Goal: Transaction & Acquisition: Obtain resource

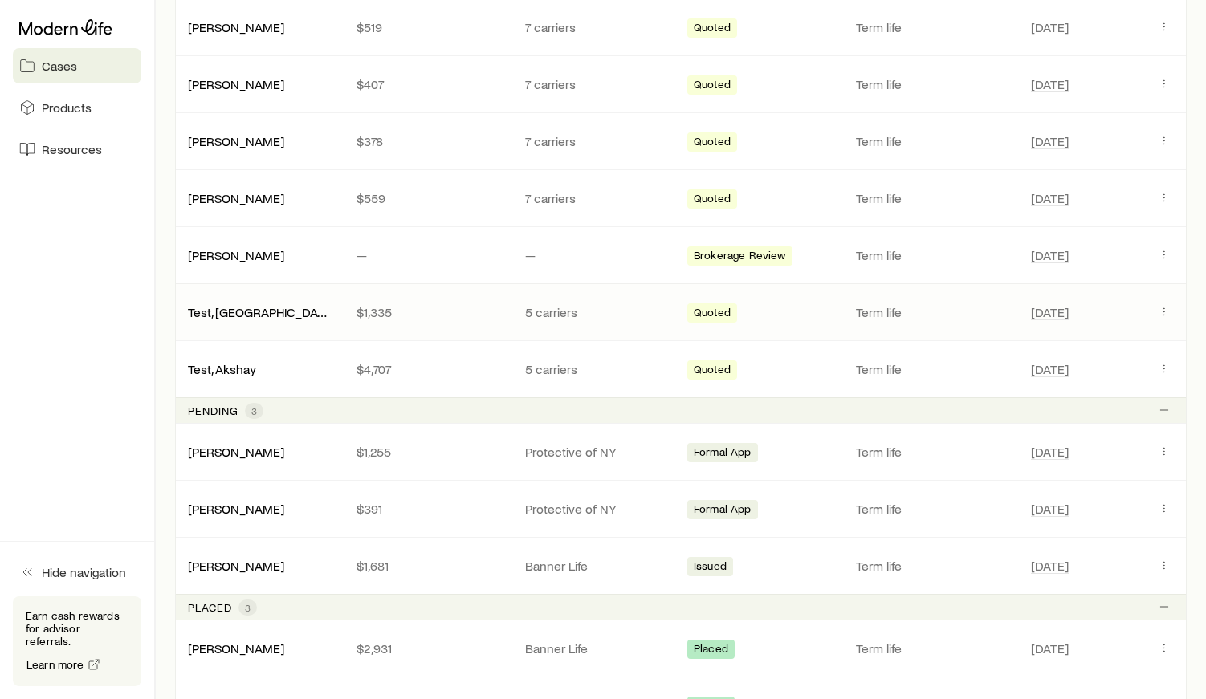
scroll to position [373, 0]
click at [572, 454] on p "Protective of NY" at bounding box center [596, 452] width 143 height 16
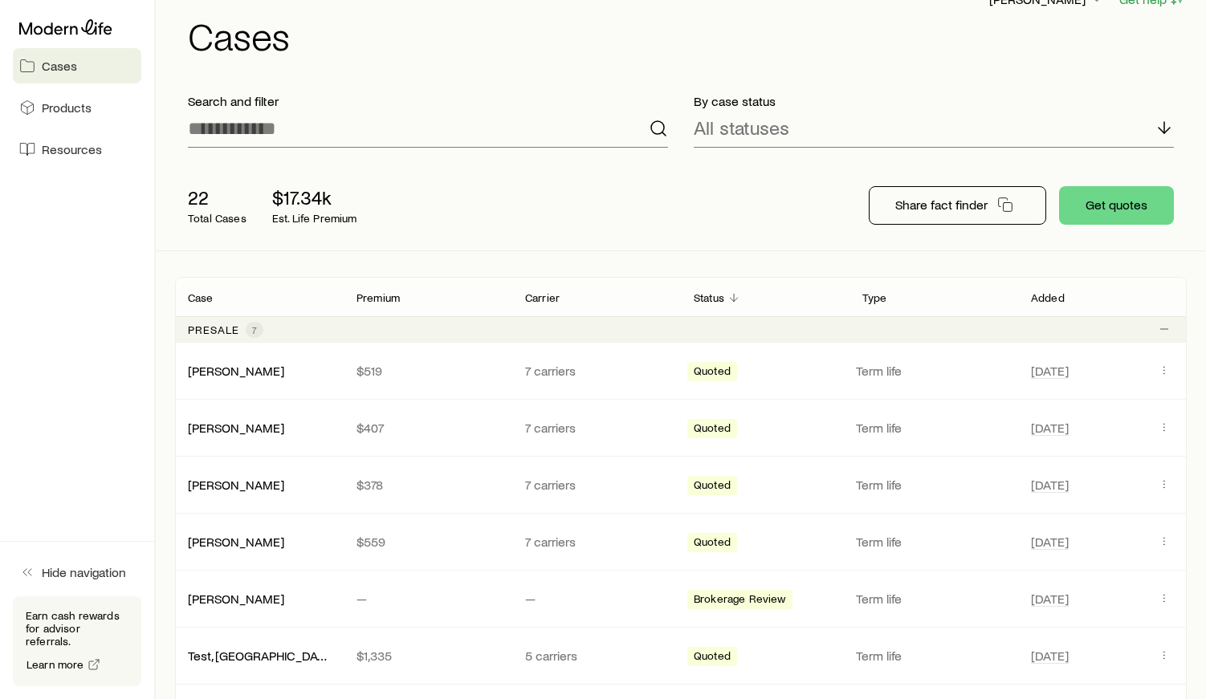
scroll to position [27, 0]
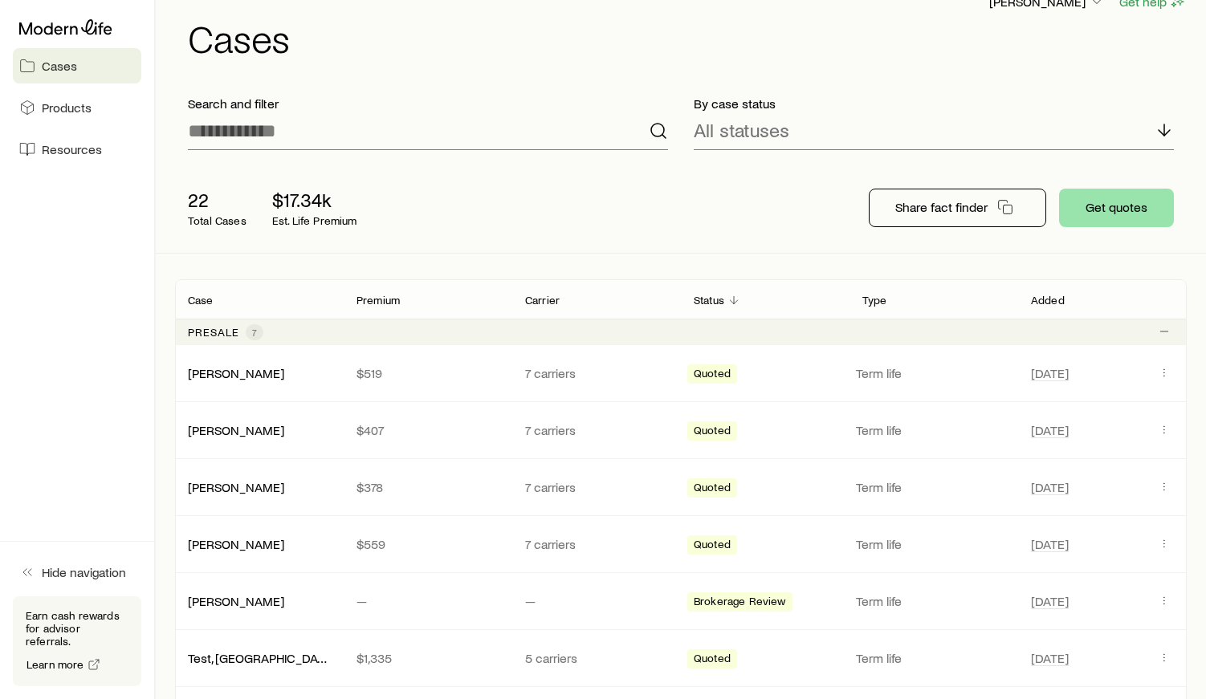
click at [1096, 224] on button "Get quotes" at bounding box center [1116, 208] width 115 height 39
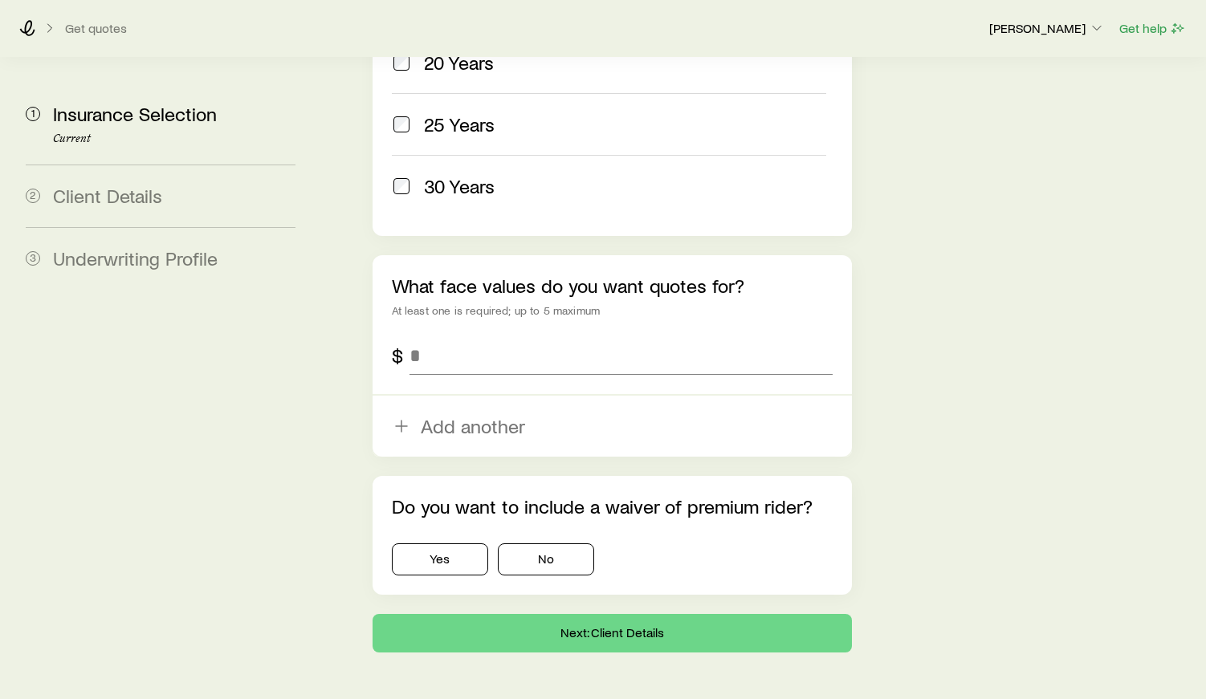
scroll to position [939, 0]
click at [554, 337] on input "tel" at bounding box center [620, 356] width 423 height 39
type input "*********"
click at [551, 544] on button "No" at bounding box center [546, 560] width 96 height 32
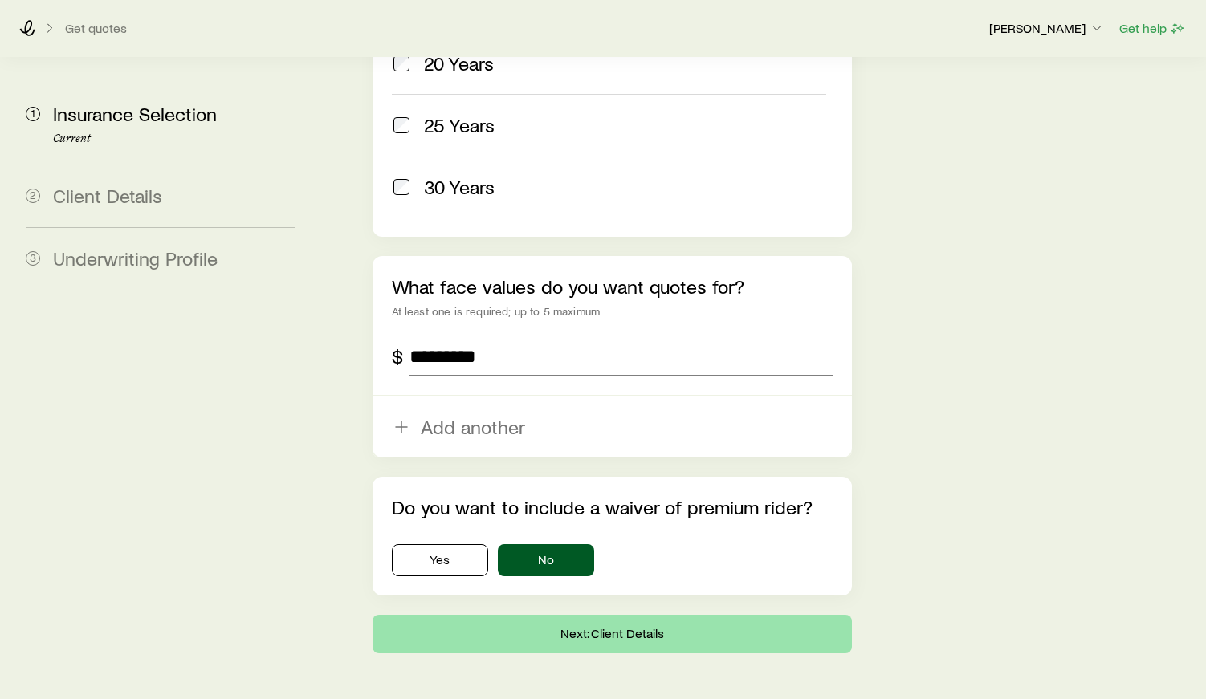
click at [576, 615] on button "Next: Client Details" at bounding box center [612, 634] width 479 height 39
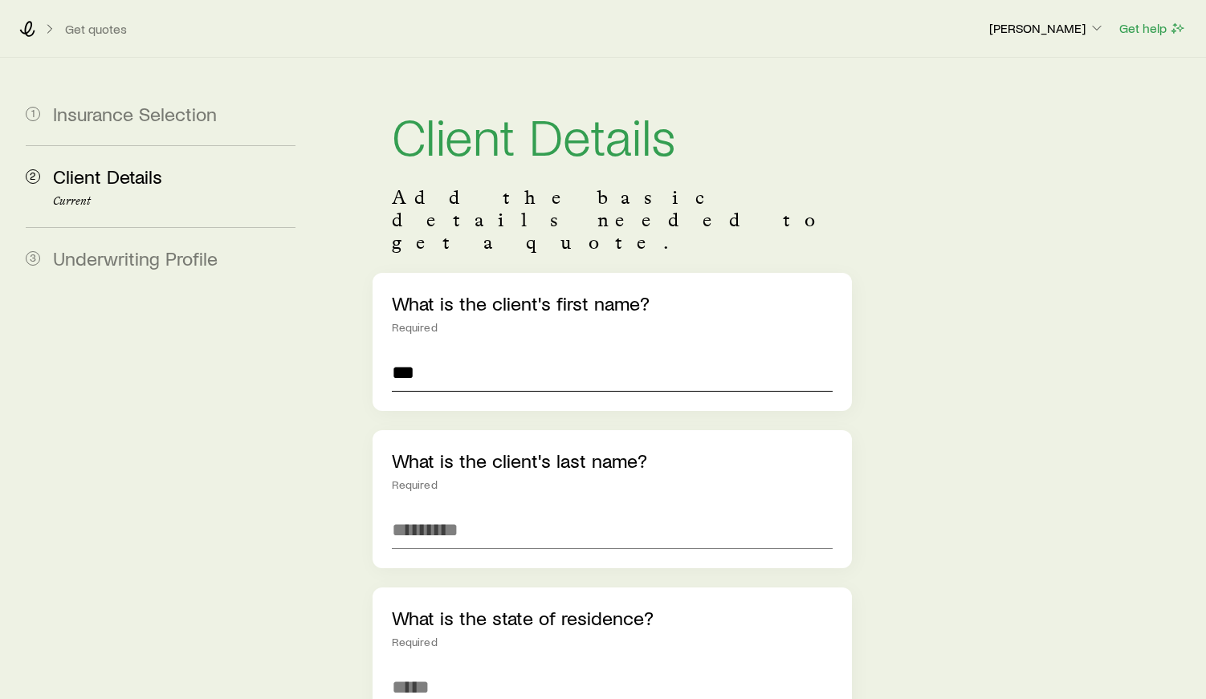
type input "***"
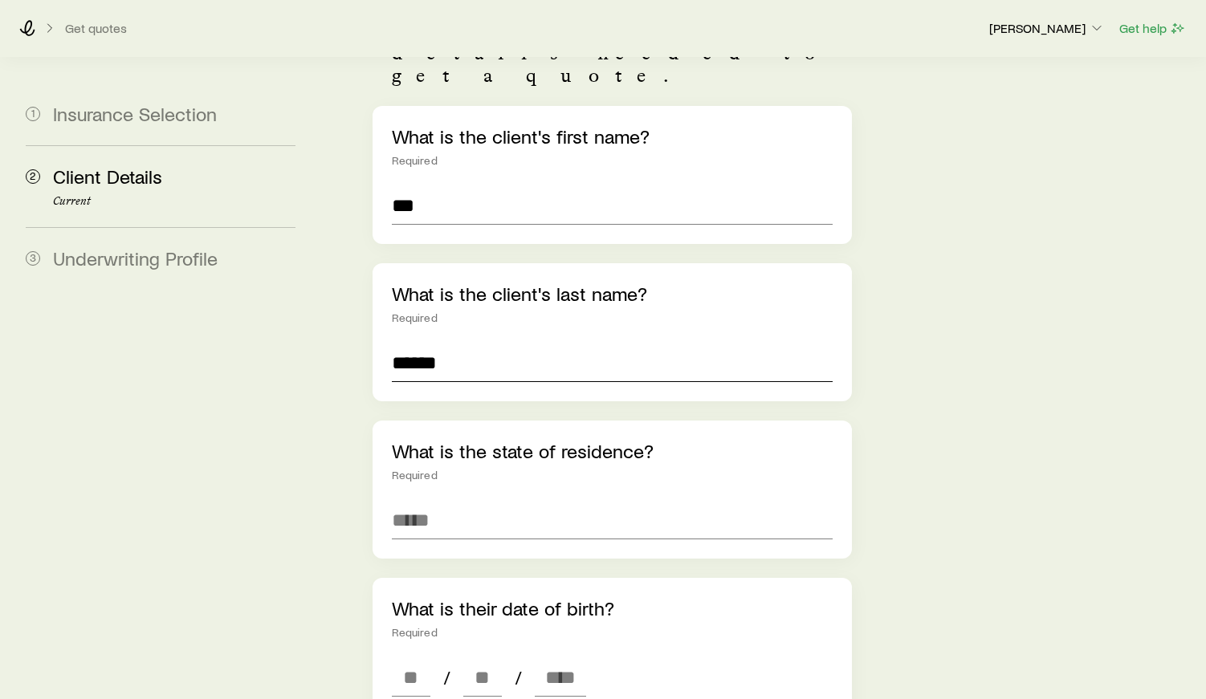
scroll to position [170, 0]
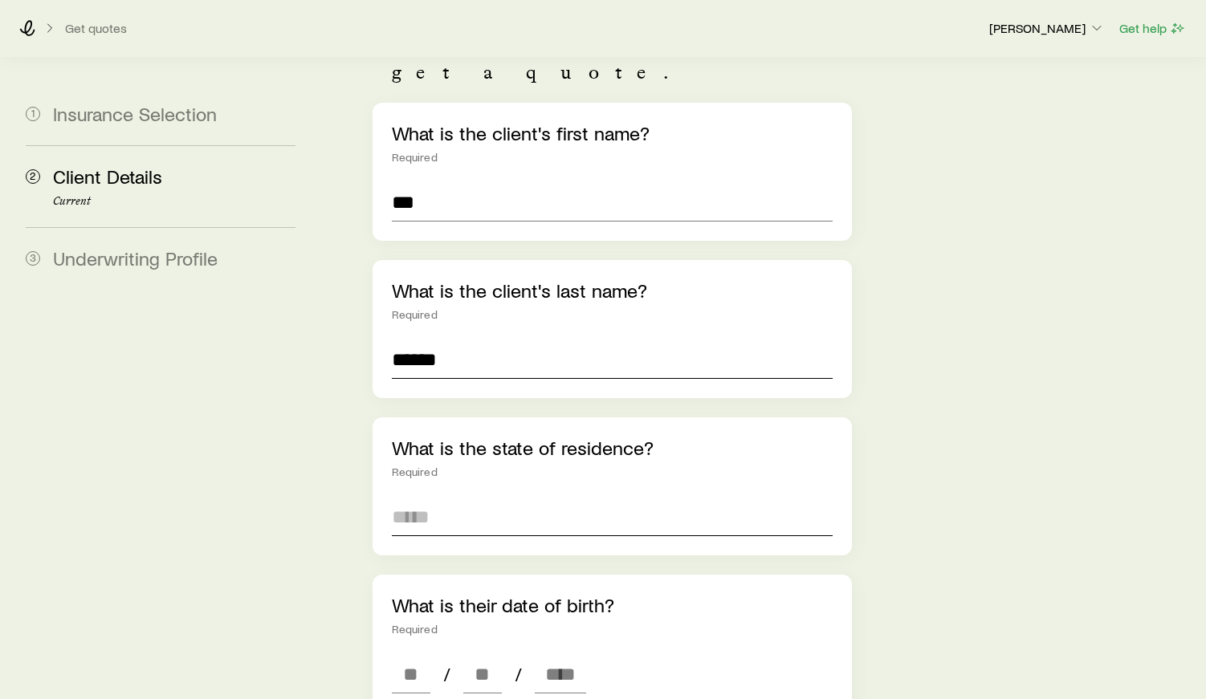
type input "******"
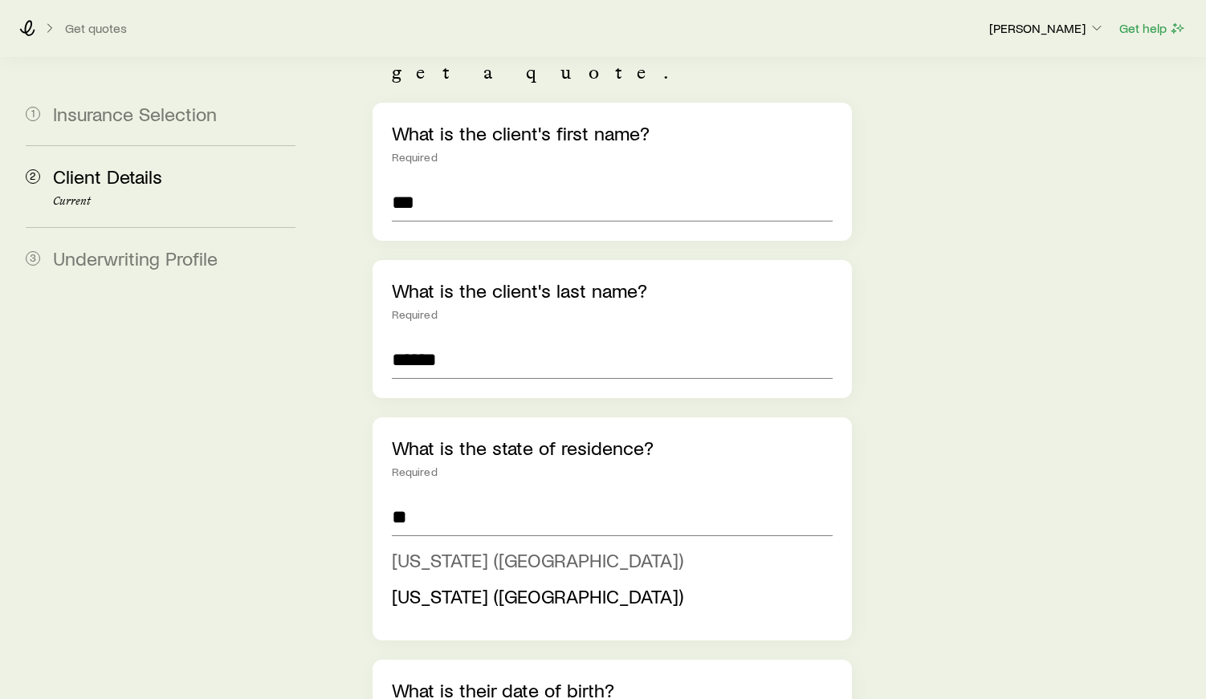
click at [507, 548] on span "[US_STATE] ([GEOGRAPHIC_DATA])" at bounding box center [537, 559] width 291 height 23
type input "**********"
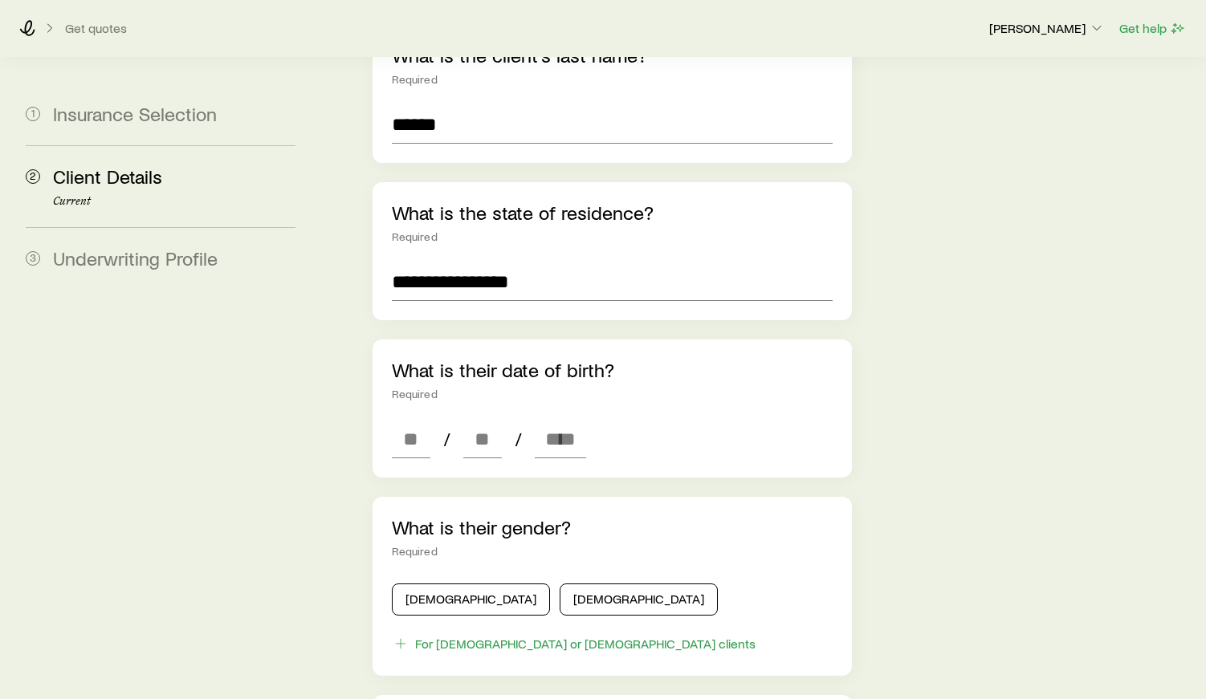
scroll to position [411, 0]
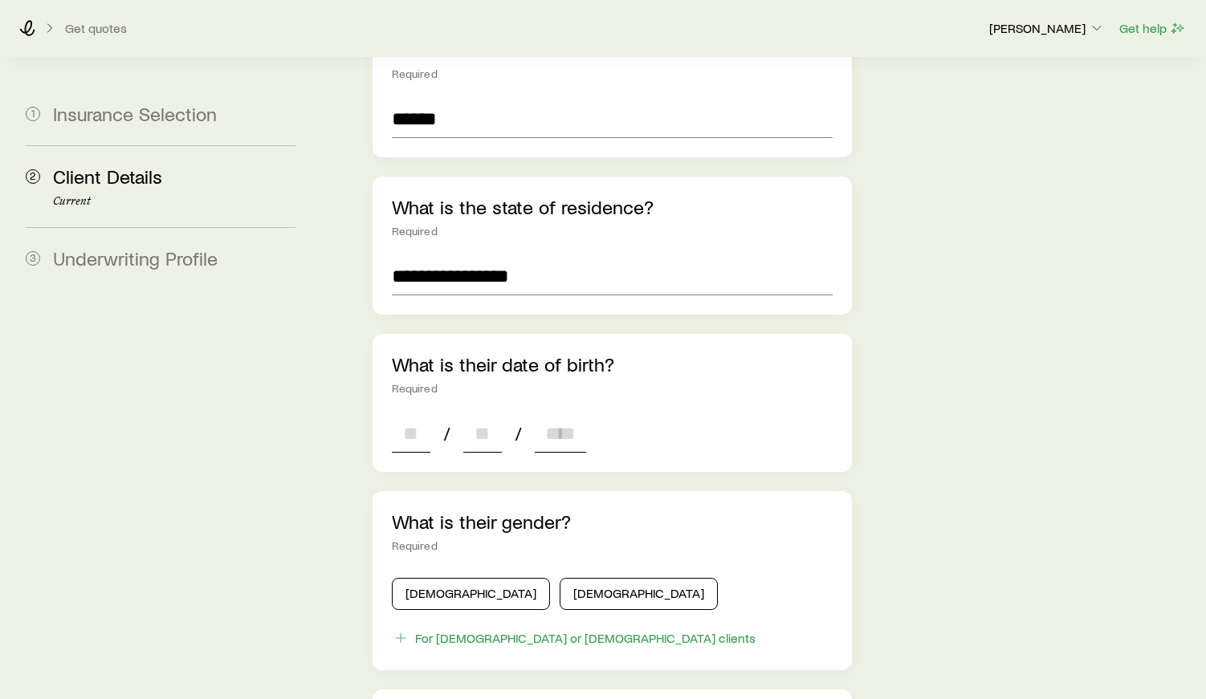
click at [414, 414] on input at bounding box center [411, 433] width 39 height 39
type input "**"
type input "****"
type input "*"
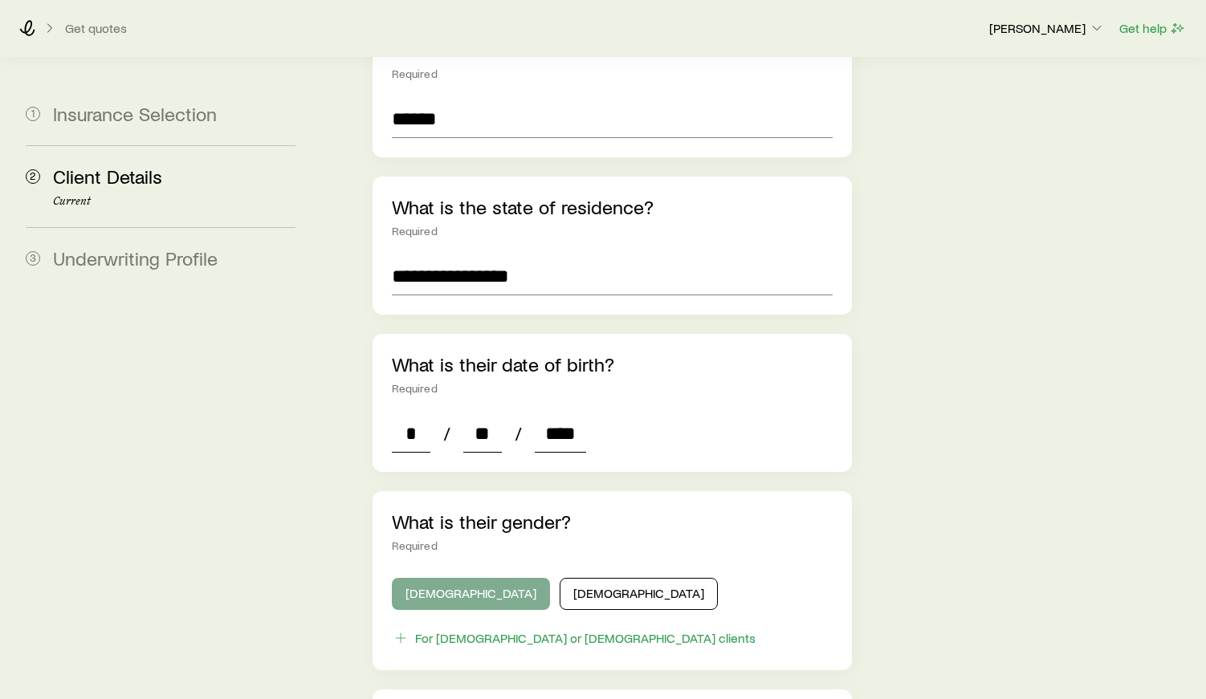
type input "****"
click at [468, 578] on button "[DEMOGRAPHIC_DATA]" at bounding box center [471, 594] width 158 height 32
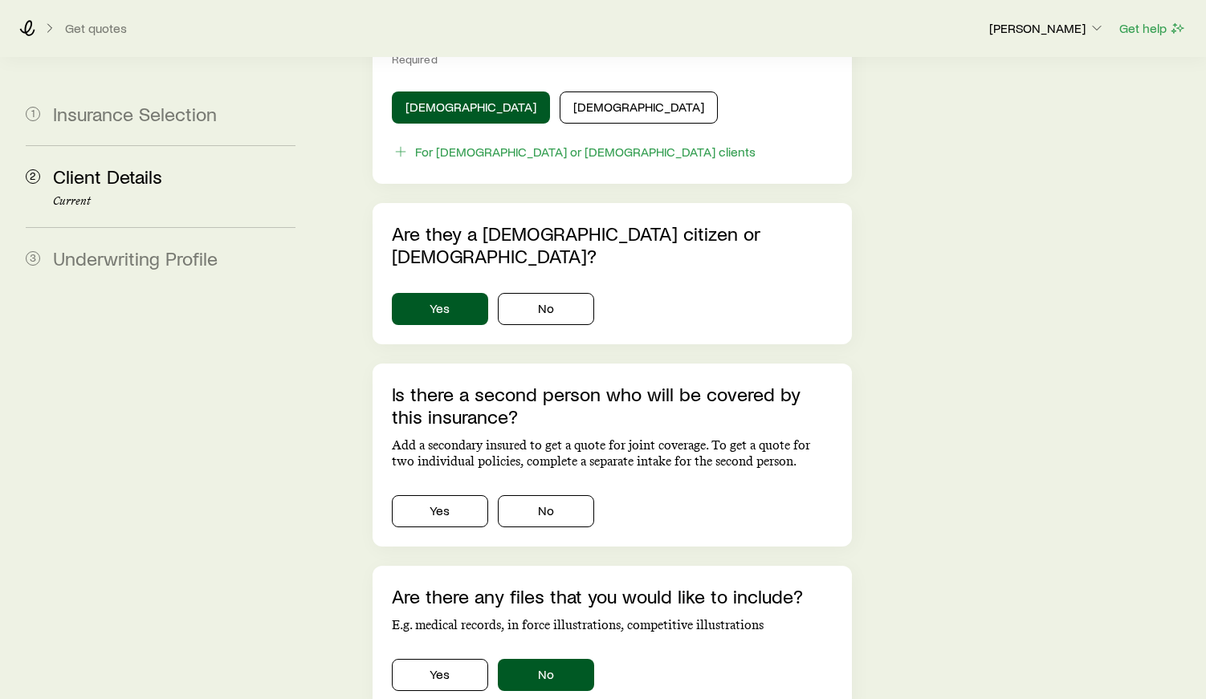
scroll to position [917, 0]
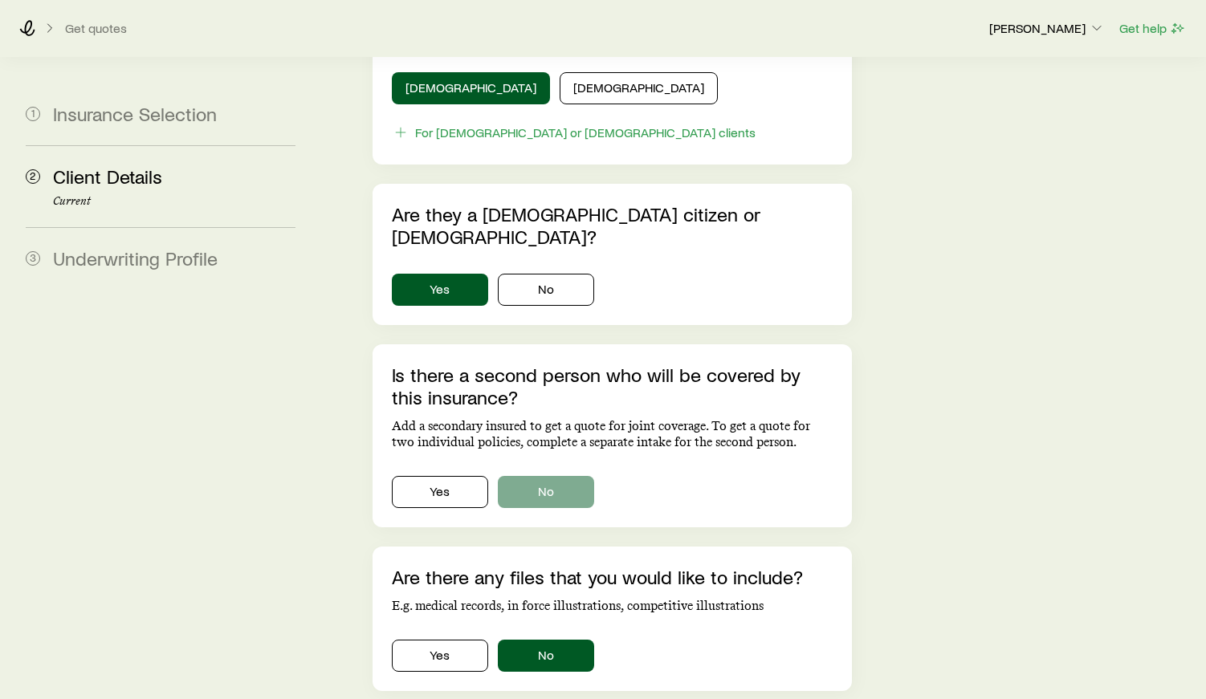
click at [572, 476] on button "No" at bounding box center [546, 492] width 96 height 32
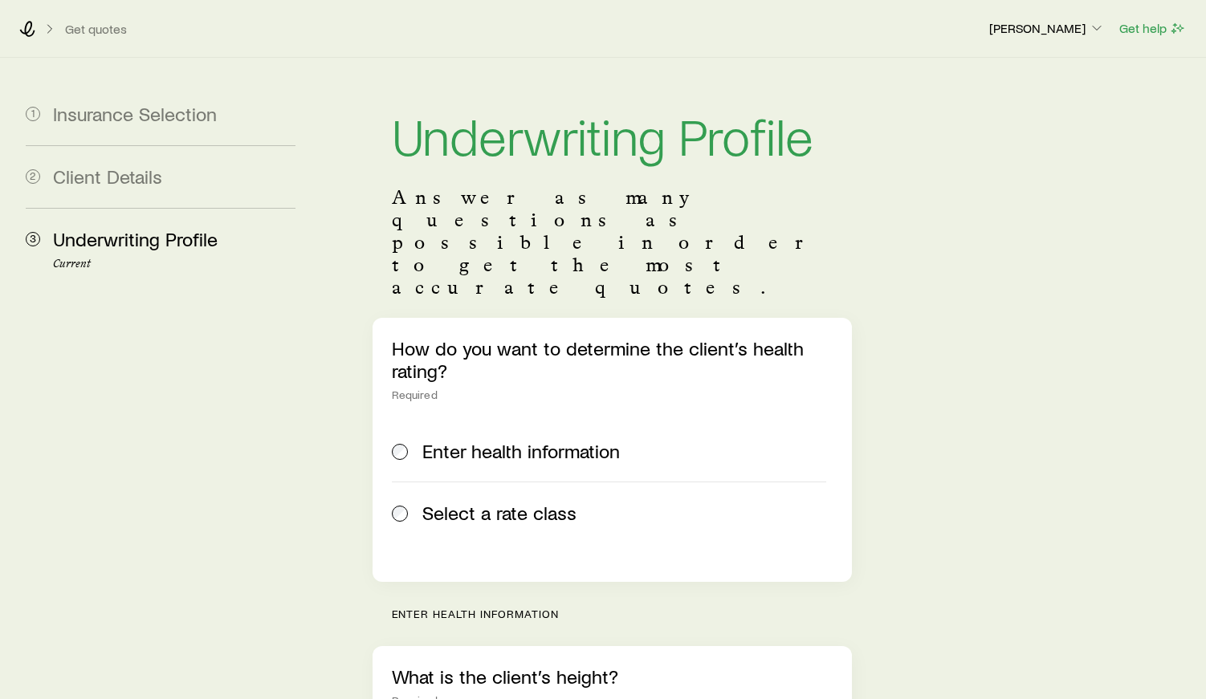
click at [404, 502] on span at bounding box center [401, 513] width 18 height 22
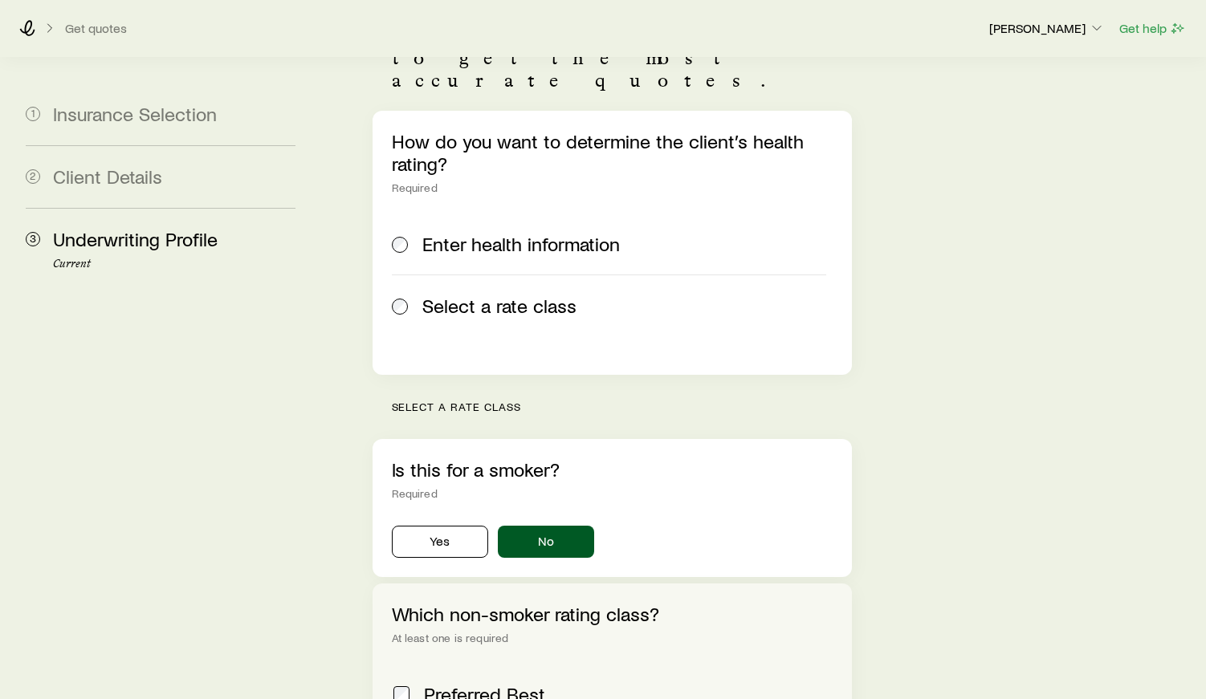
scroll to position [267, 0]
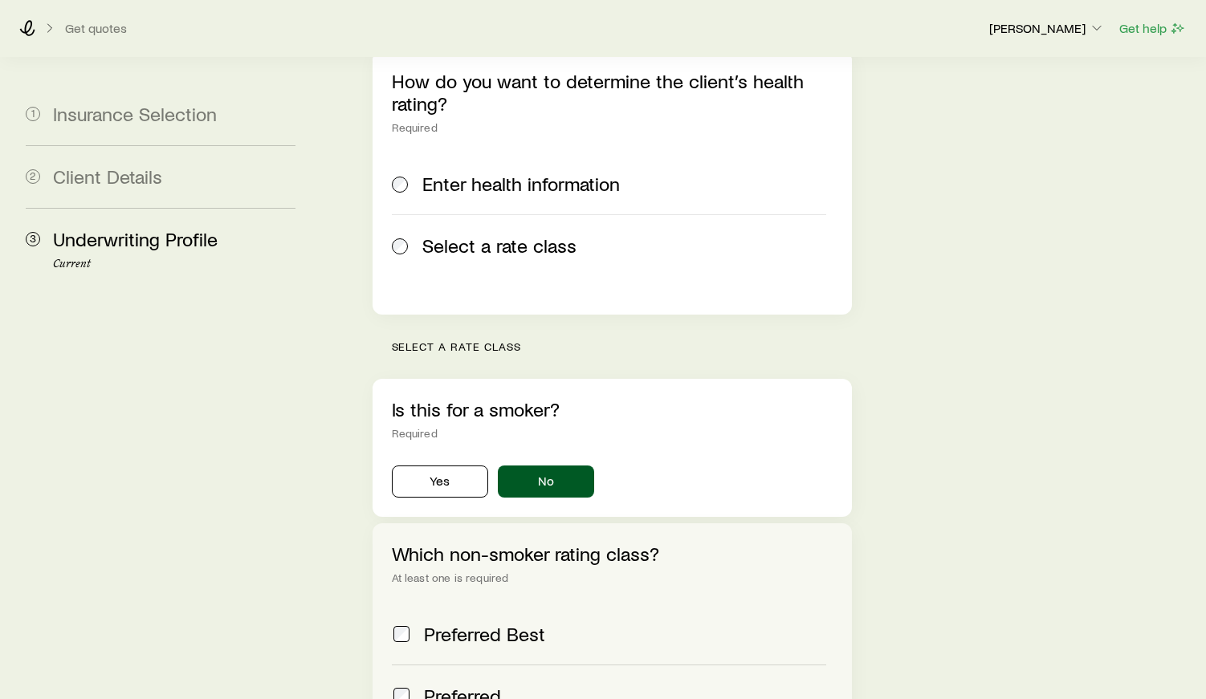
click at [430, 685] on span "Preferred" at bounding box center [462, 696] width 77 height 22
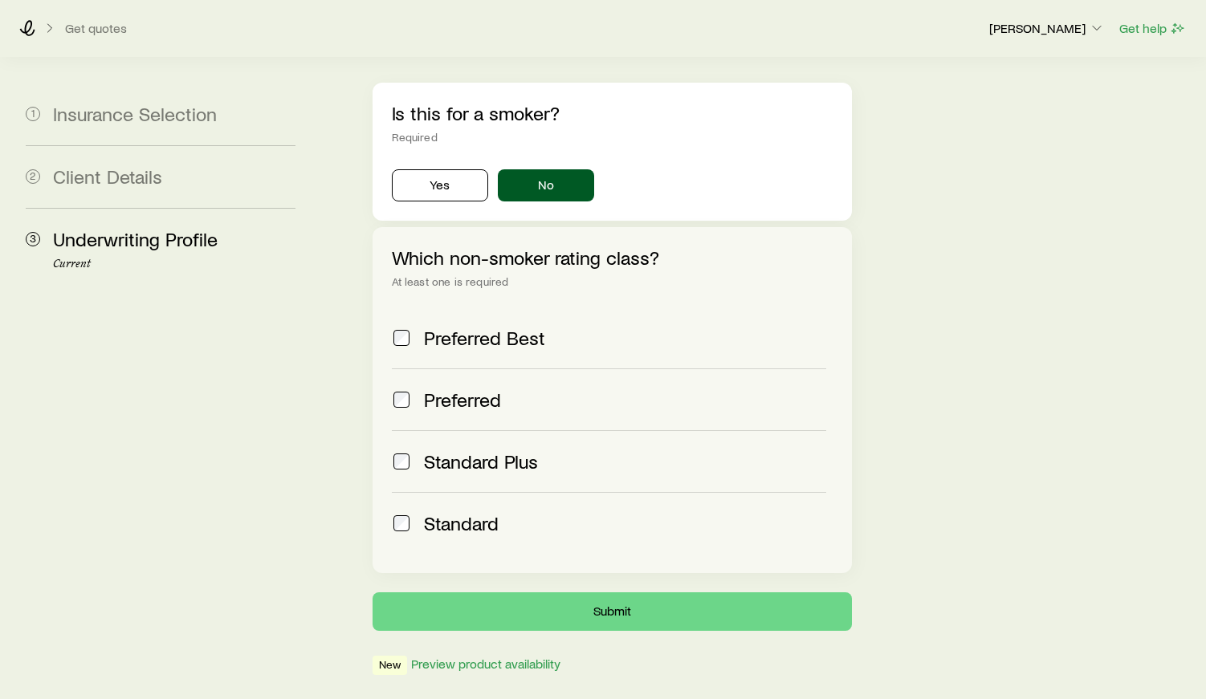
scroll to position [563, 0]
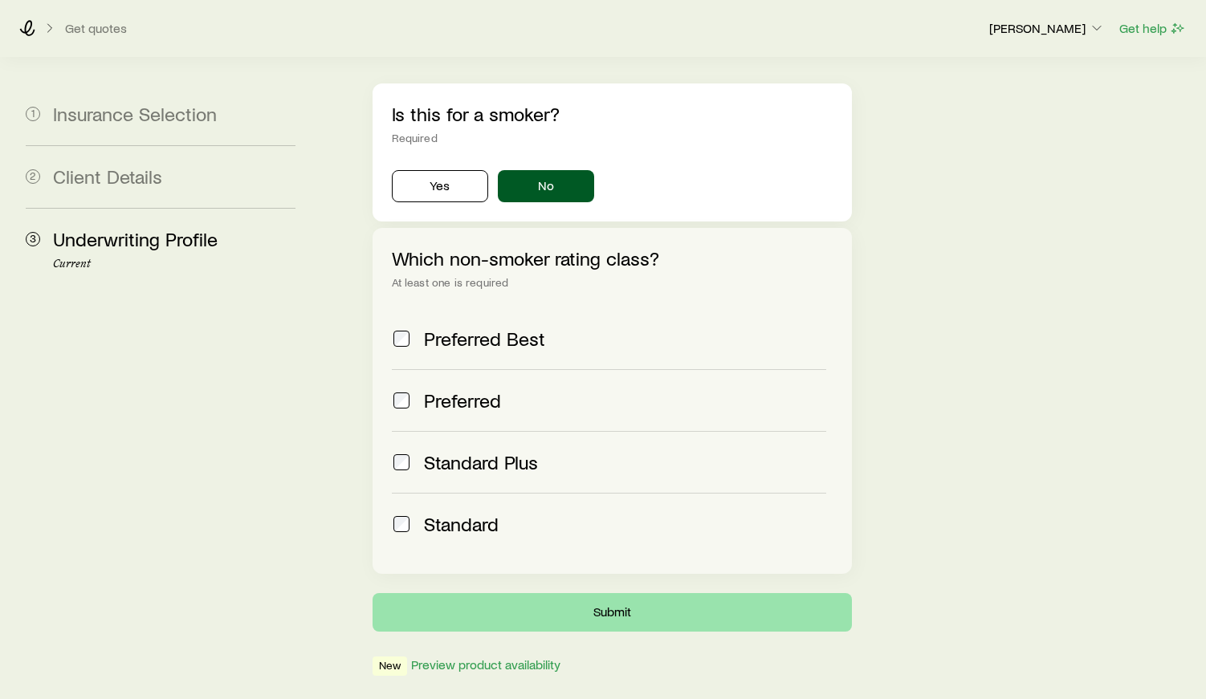
click at [662, 593] on button "Submit" at bounding box center [612, 612] width 479 height 39
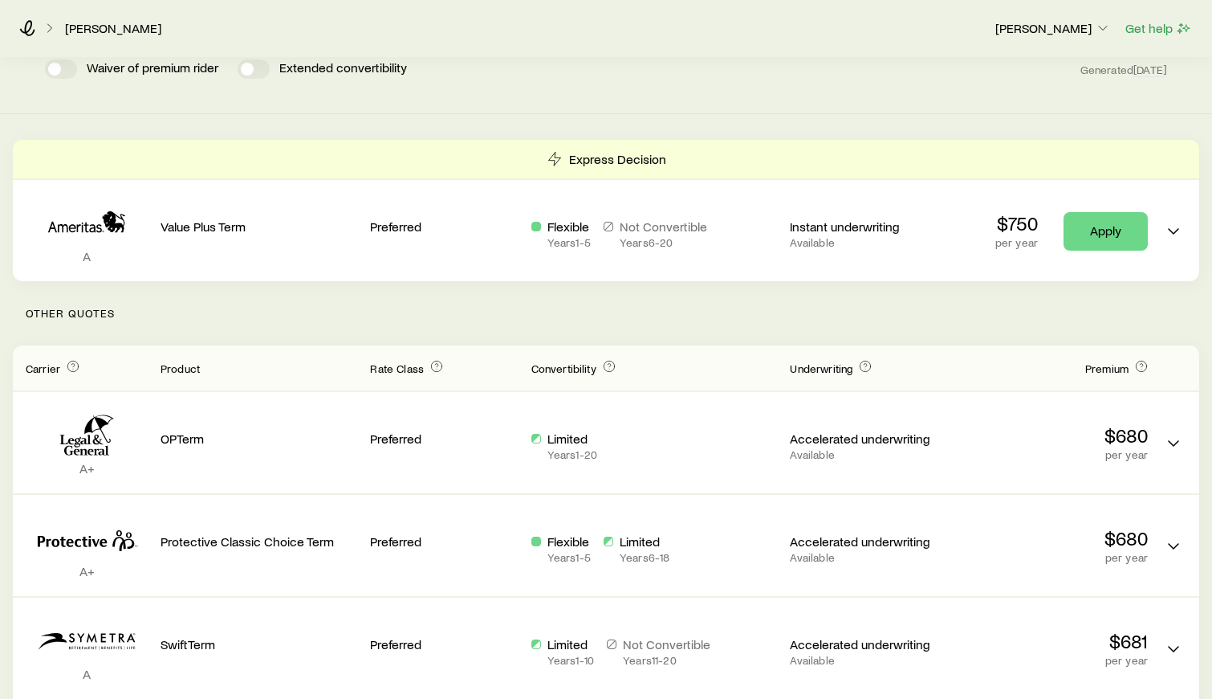
scroll to position [103, 0]
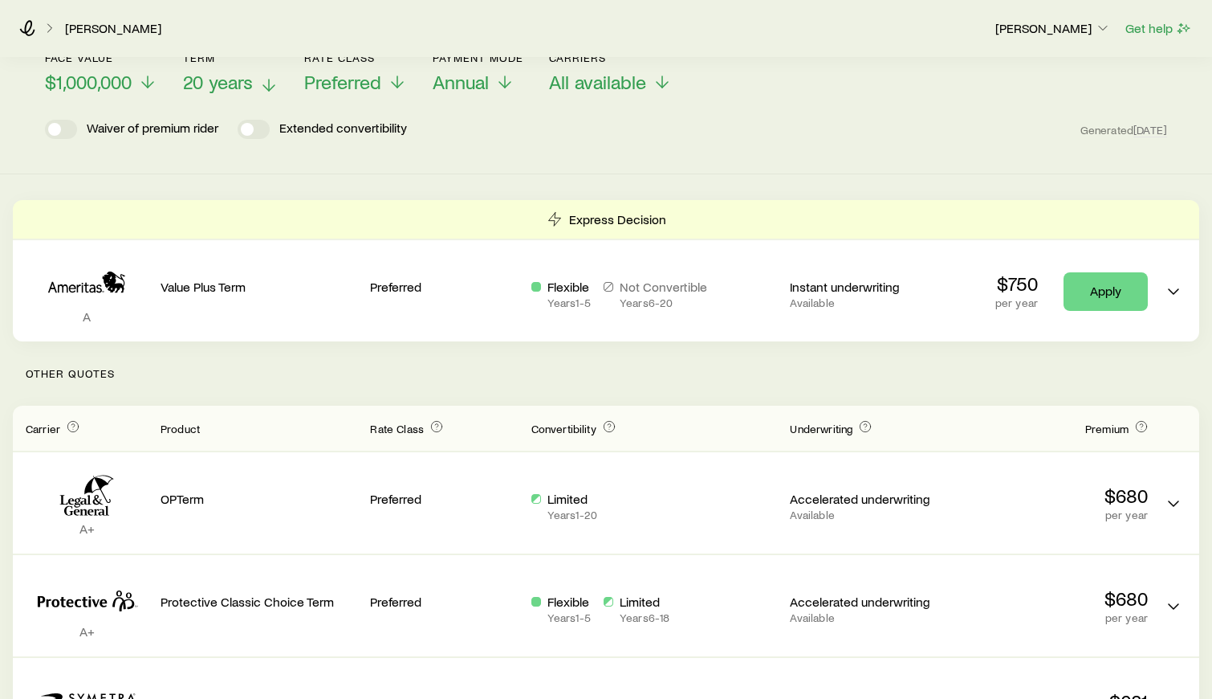
click at [248, 79] on span "20 years" at bounding box center [218, 82] width 70 height 22
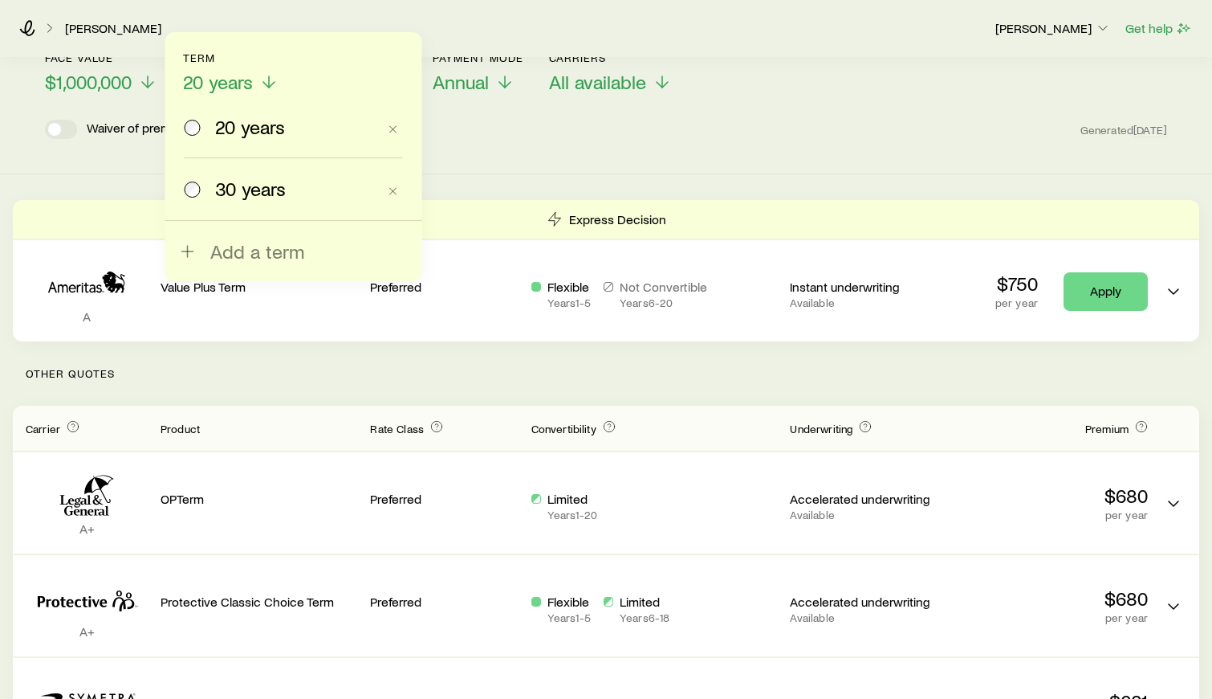
click at [242, 181] on span "30 years" at bounding box center [250, 188] width 71 height 22
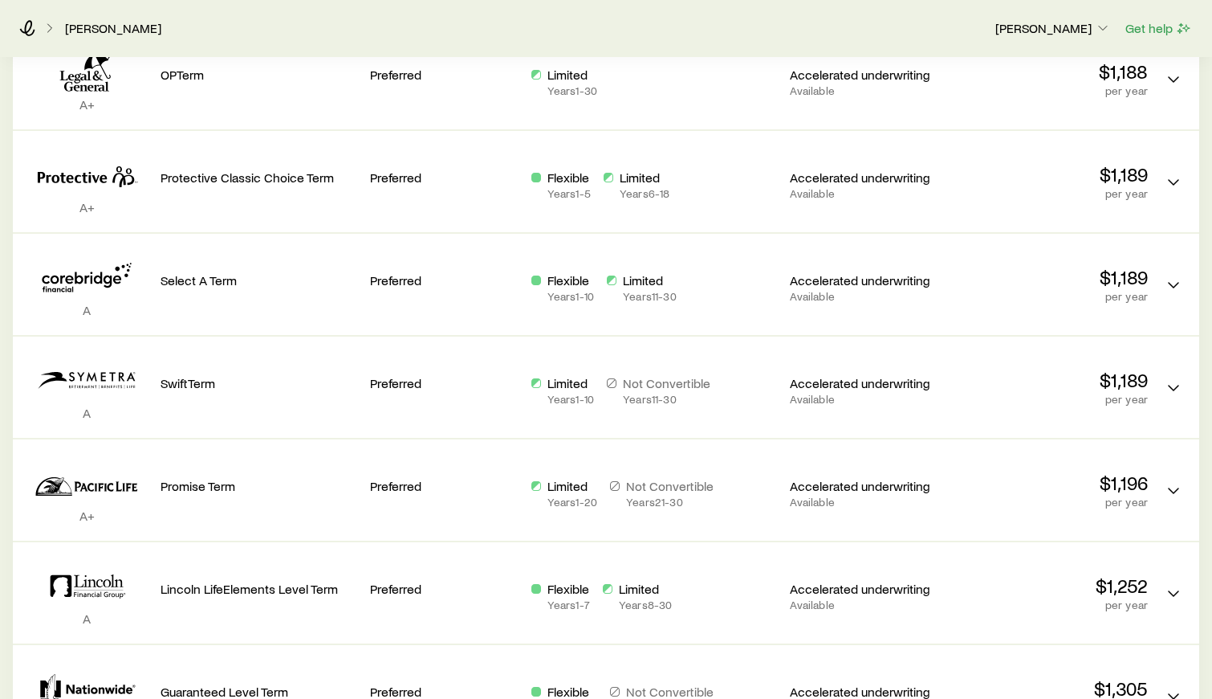
scroll to position [532, 0]
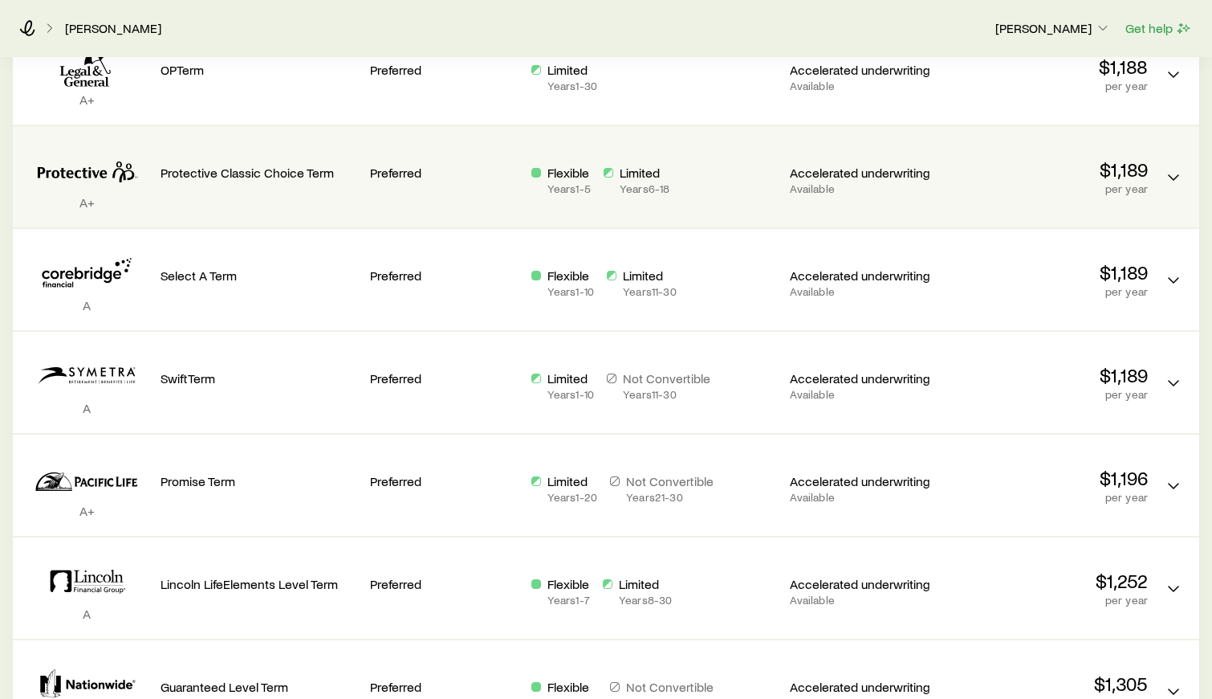
click at [642, 190] on p "Years 6 - 18" at bounding box center [645, 188] width 50 height 13
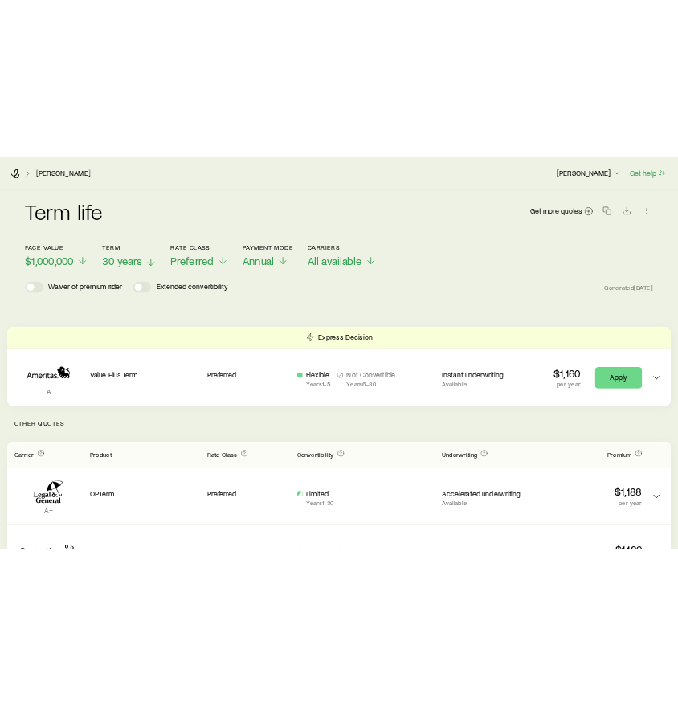
scroll to position [0, 0]
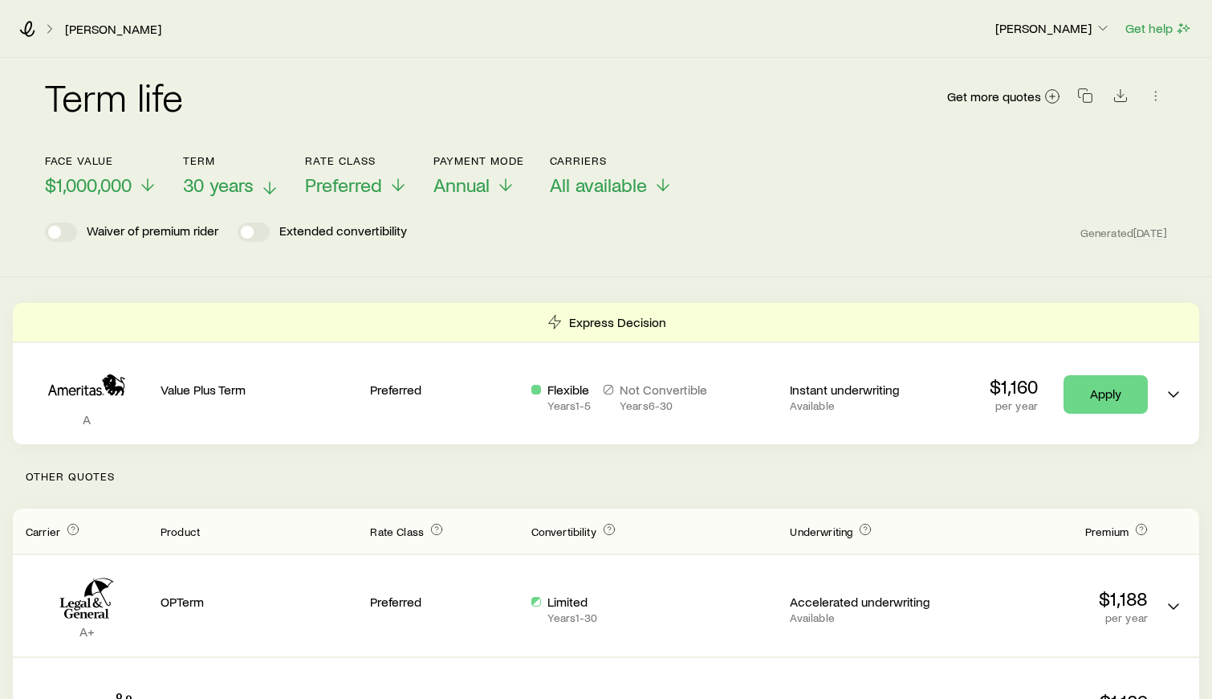
click at [218, 192] on span "30 years" at bounding box center [218, 184] width 71 height 22
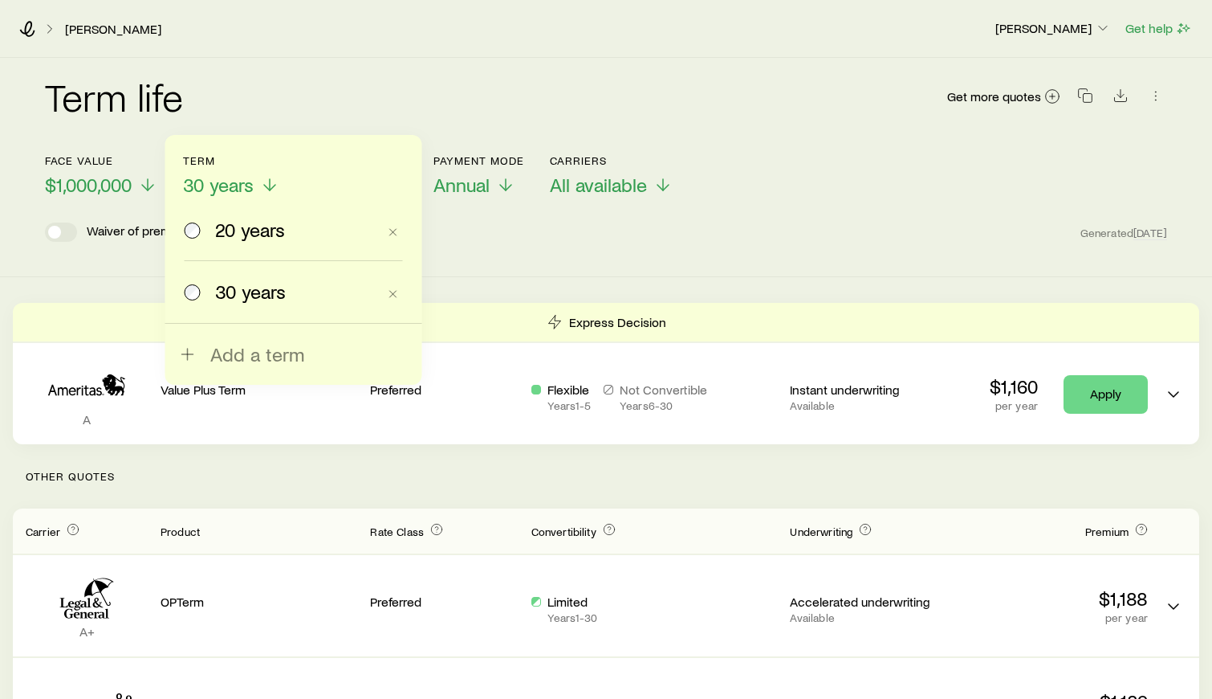
click at [219, 237] on span "20 years" at bounding box center [250, 229] width 70 height 22
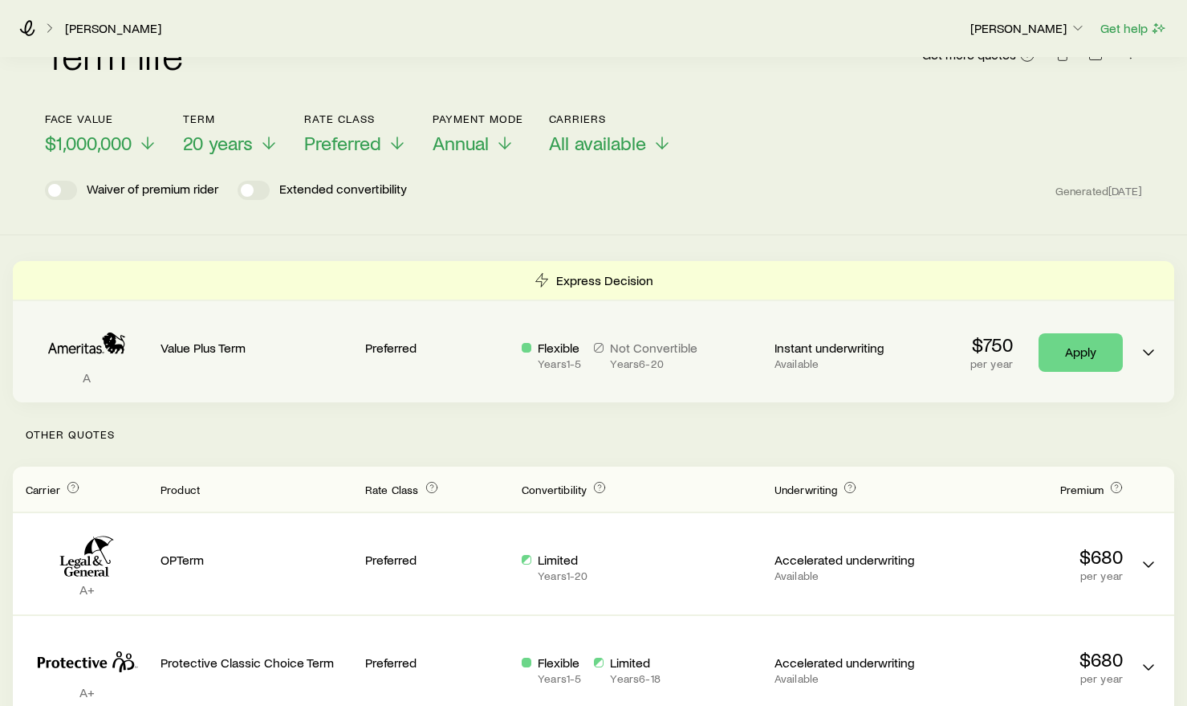
scroll to position [33, 0]
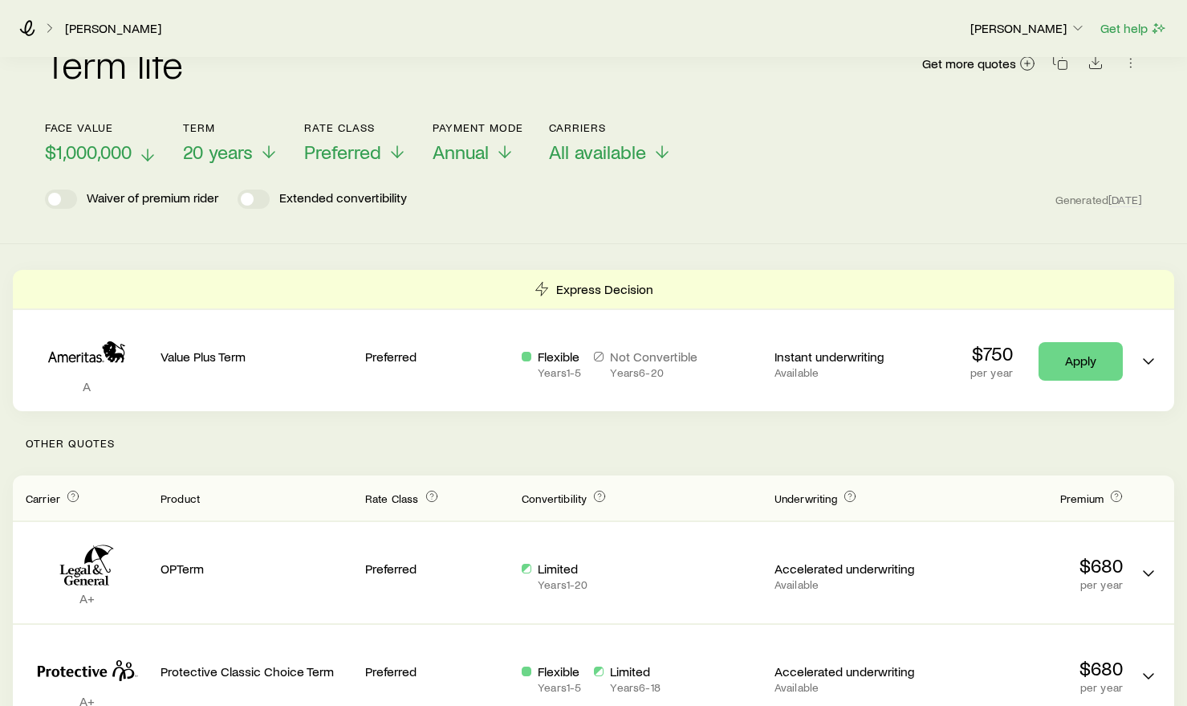
click at [145, 145] on icon at bounding box center [147, 154] width 19 height 19
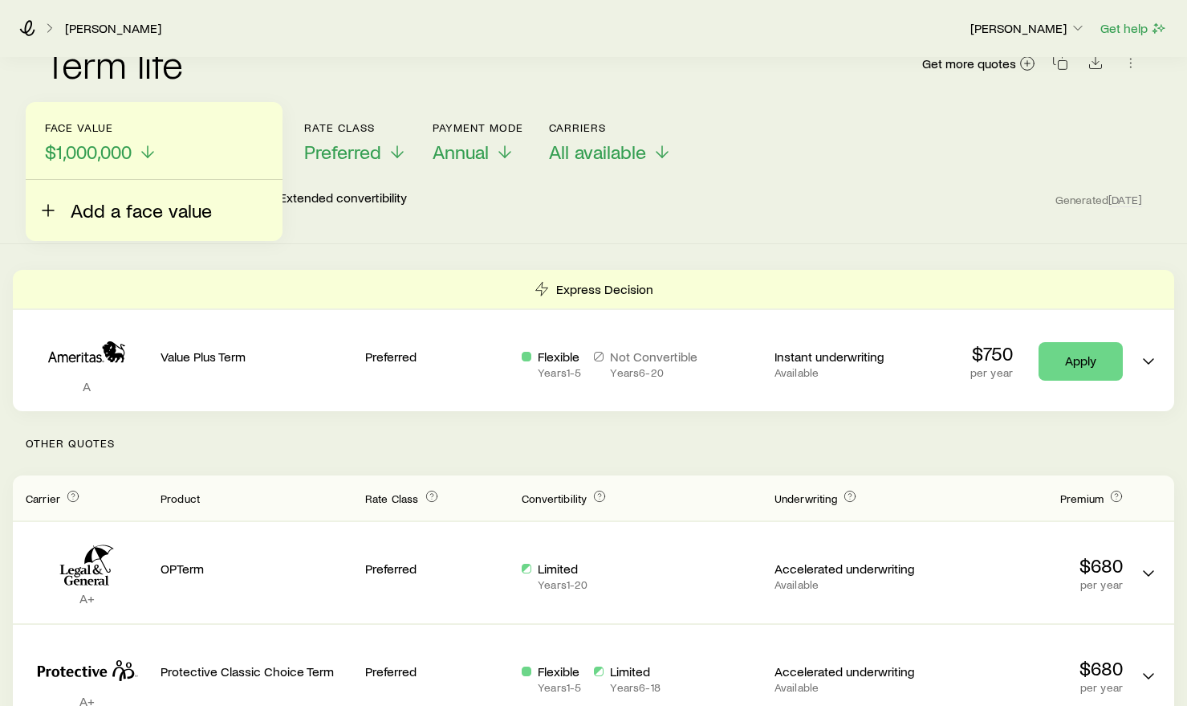
click at [126, 208] on span "Add a face value" at bounding box center [141, 210] width 141 height 22
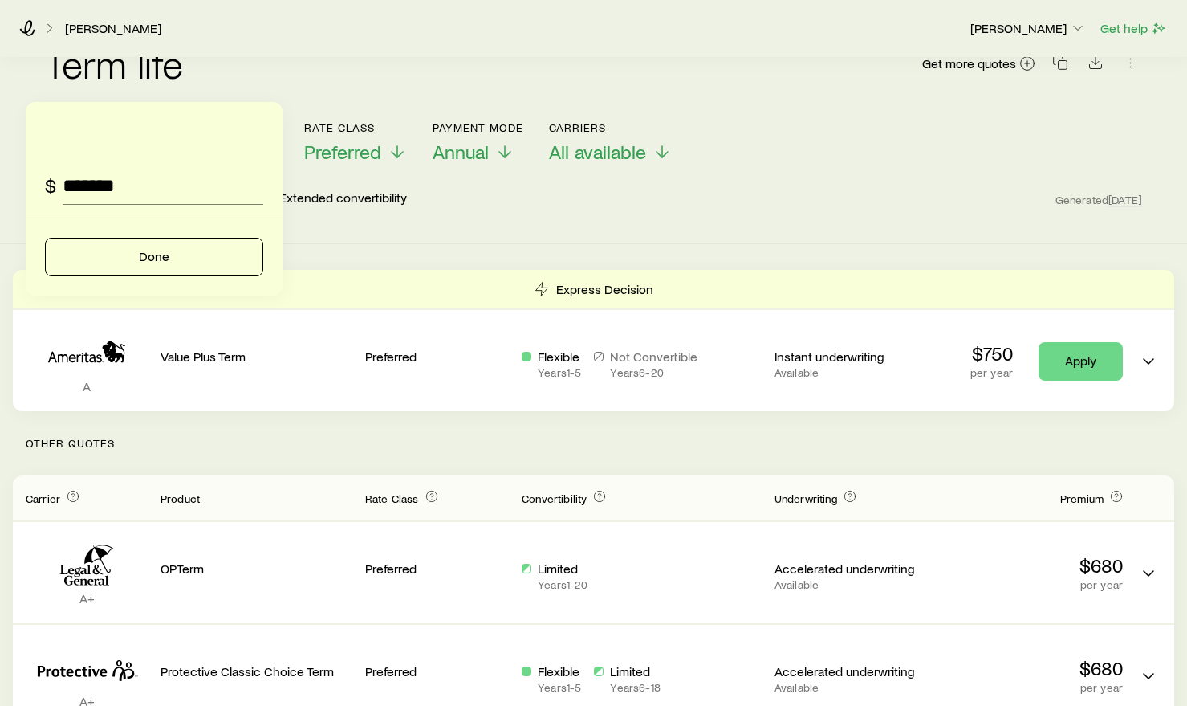
type input "*********"
click at [147, 255] on button "Done" at bounding box center [154, 257] width 218 height 39
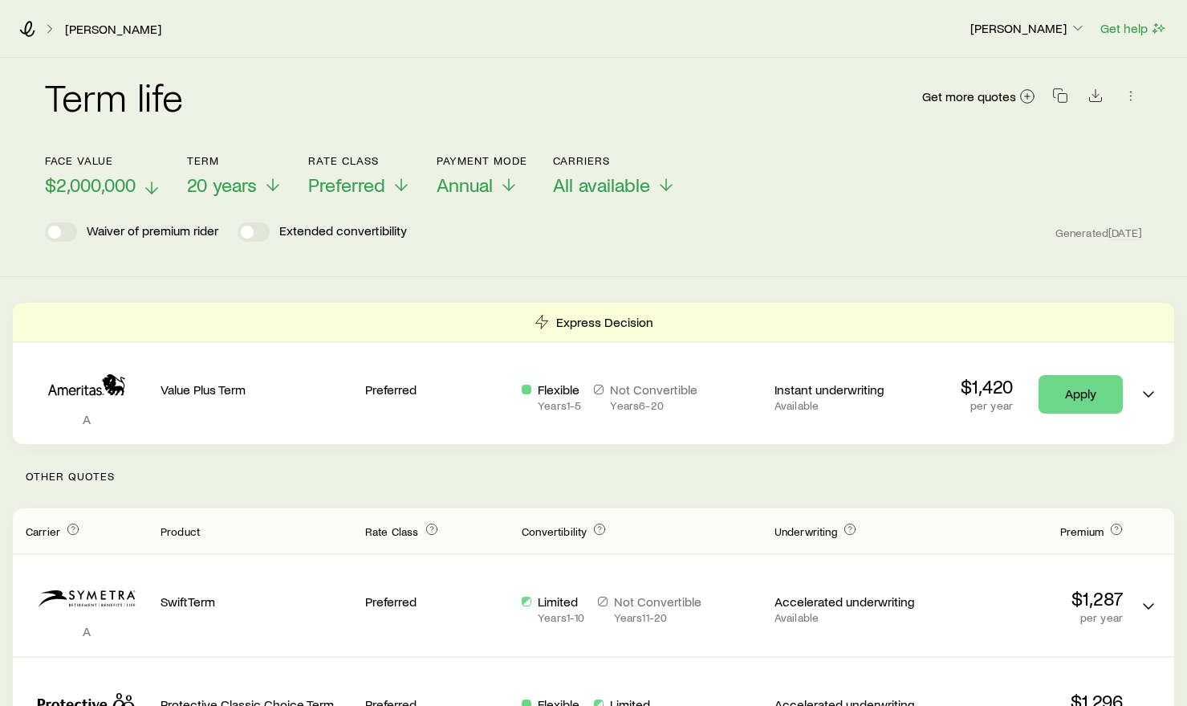
scroll to position [0, 0]
click at [105, 183] on span "$2,000,000" at bounding box center [90, 184] width 91 height 22
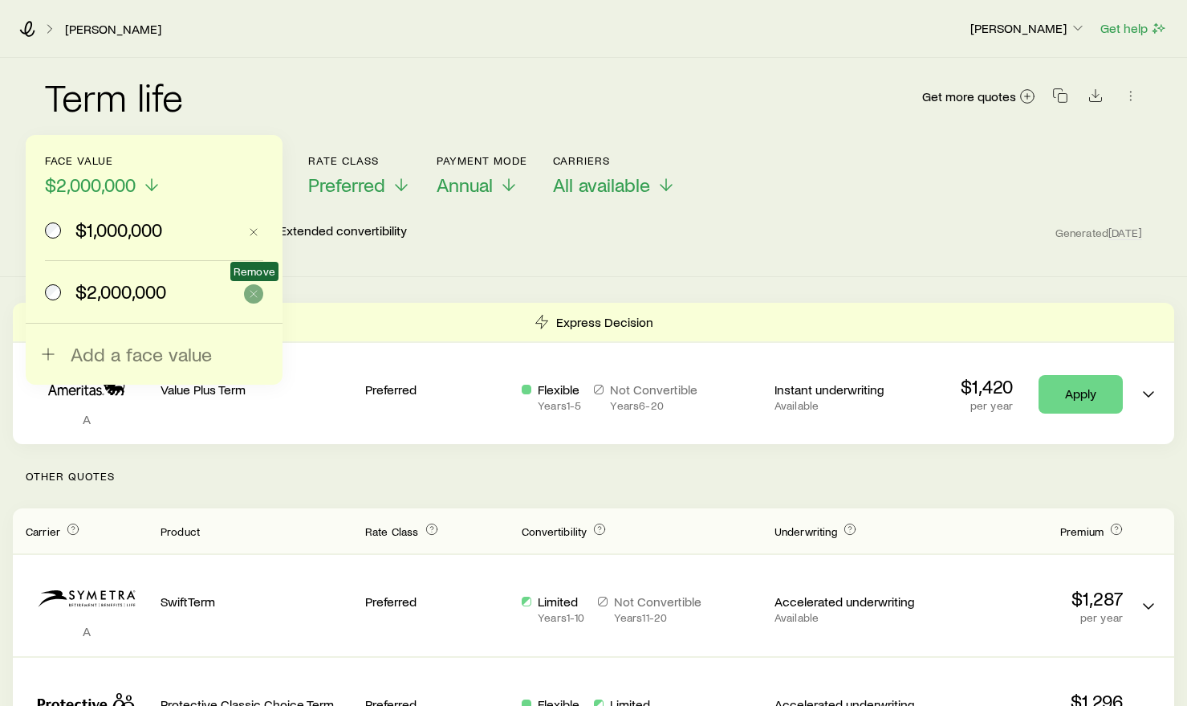
click at [250, 295] on icon "button" at bounding box center [253, 293] width 13 height 13
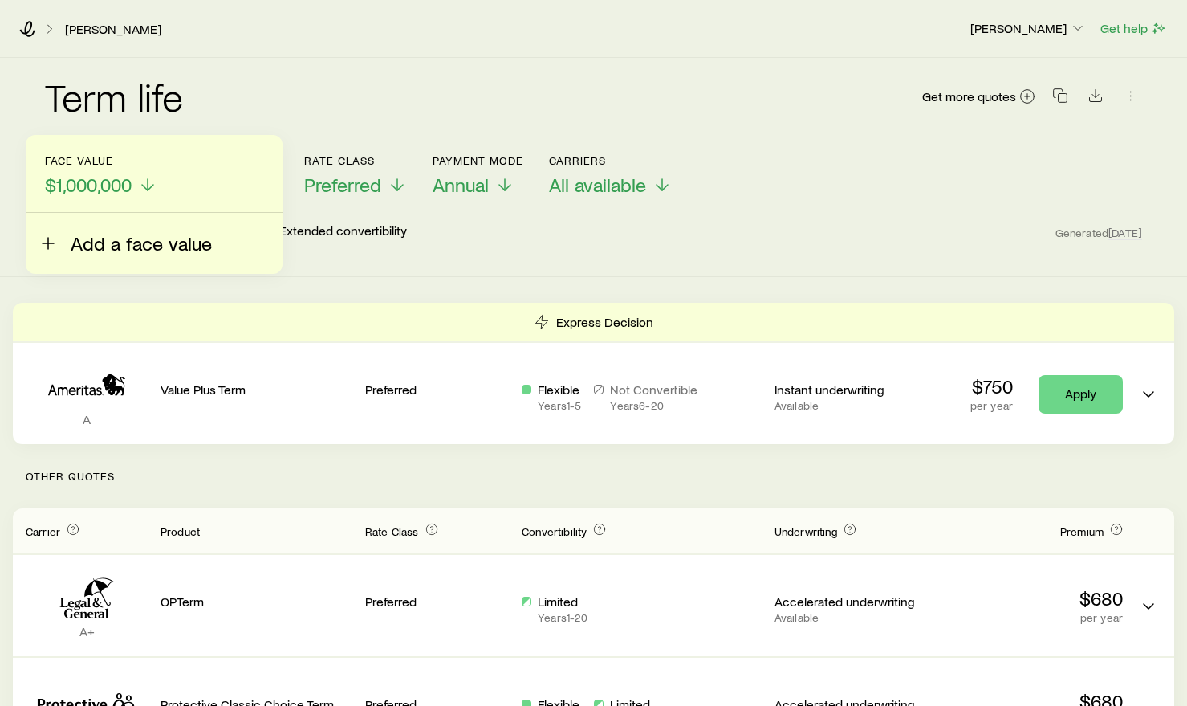
click at [115, 251] on span "Add a face value" at bounding box center [141, 243] width 141 height 22
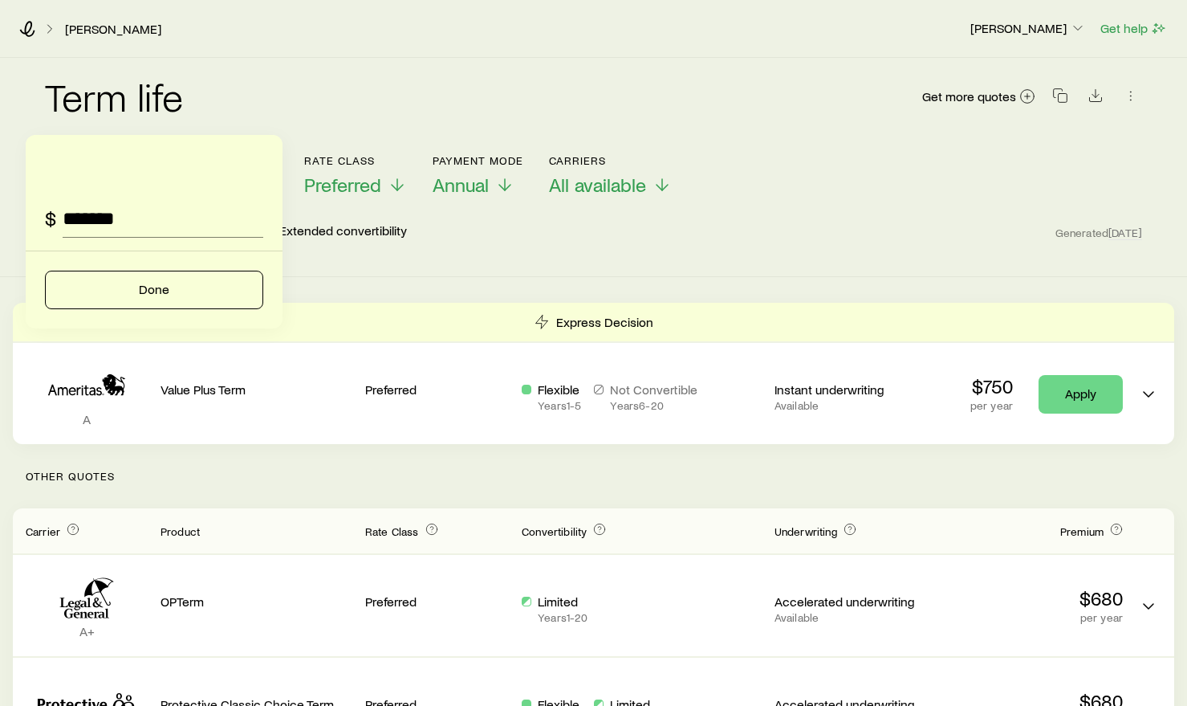
type input "*********"
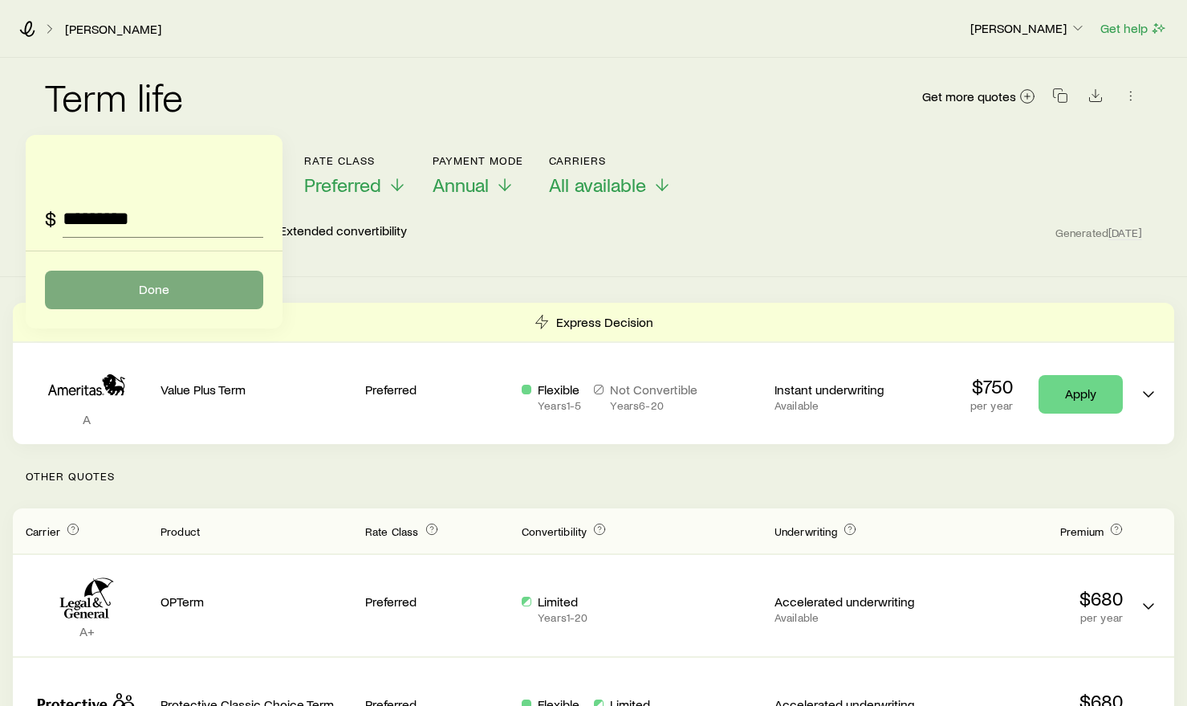
click at [154, 285] on button "Done" at bounding box center [154, 290] width 218 height 39
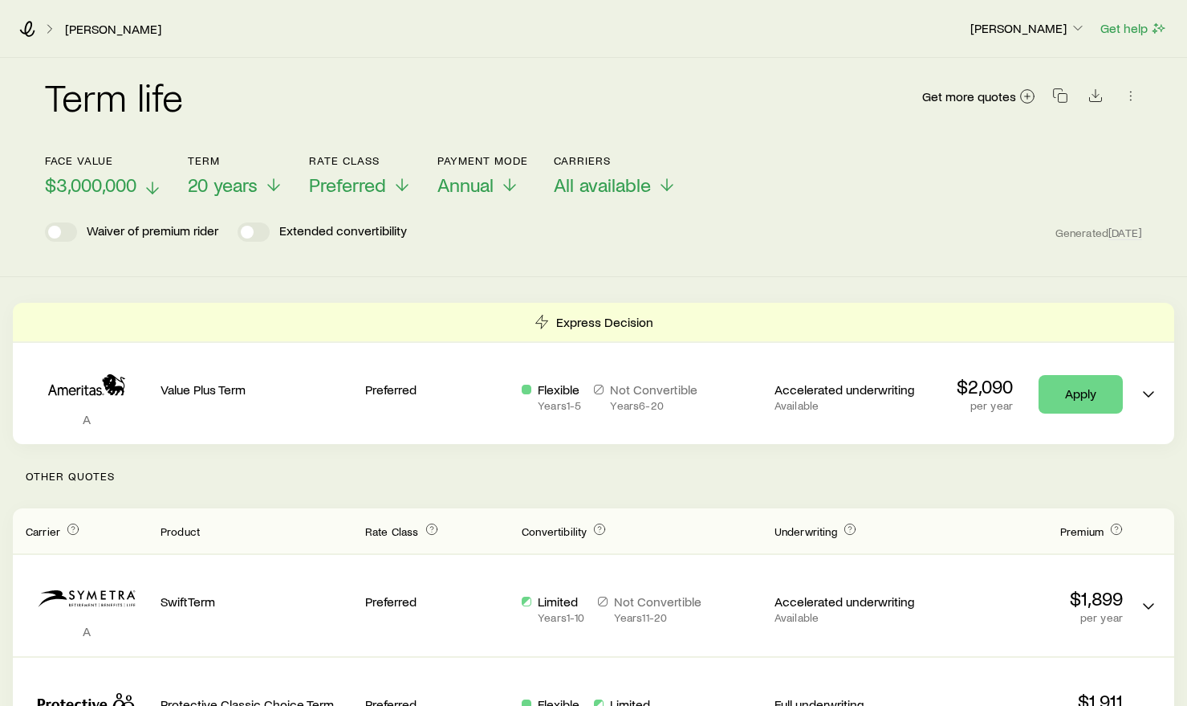
click at [143, 186] on p "$3,000,000" at bounding box center [103, 184] width 117 height 22
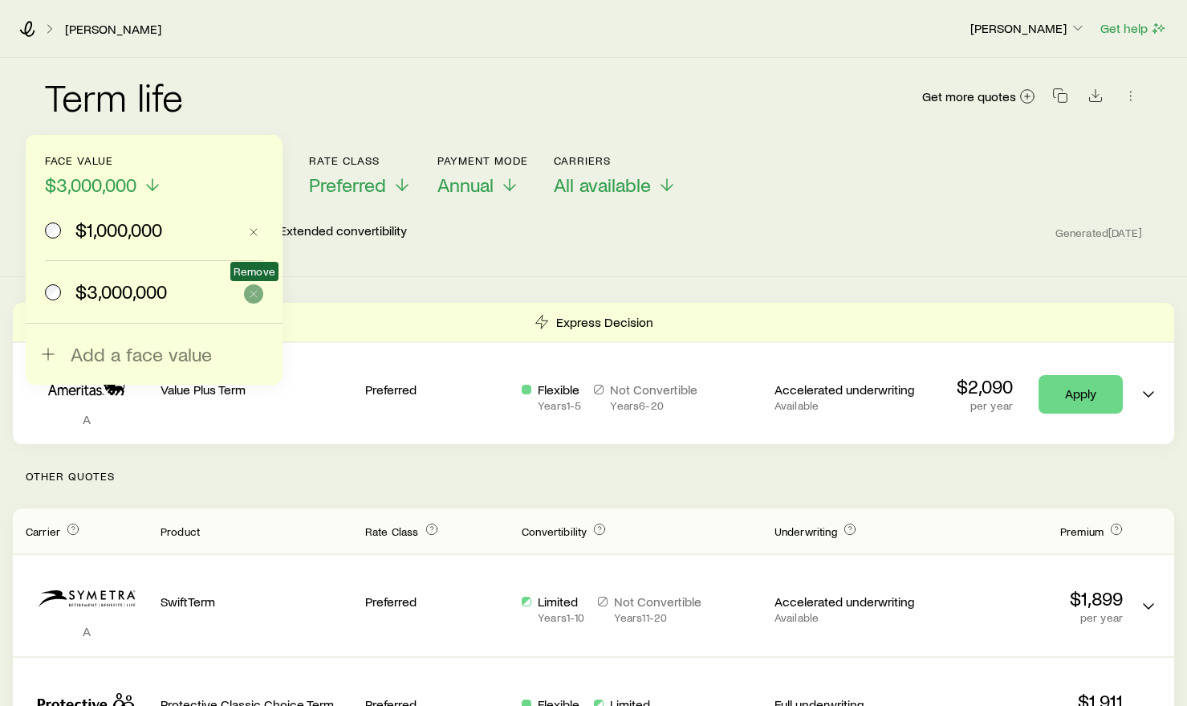
click at [251, 294] on icon "button" at bounding box center [253, 293] width 13 height 13
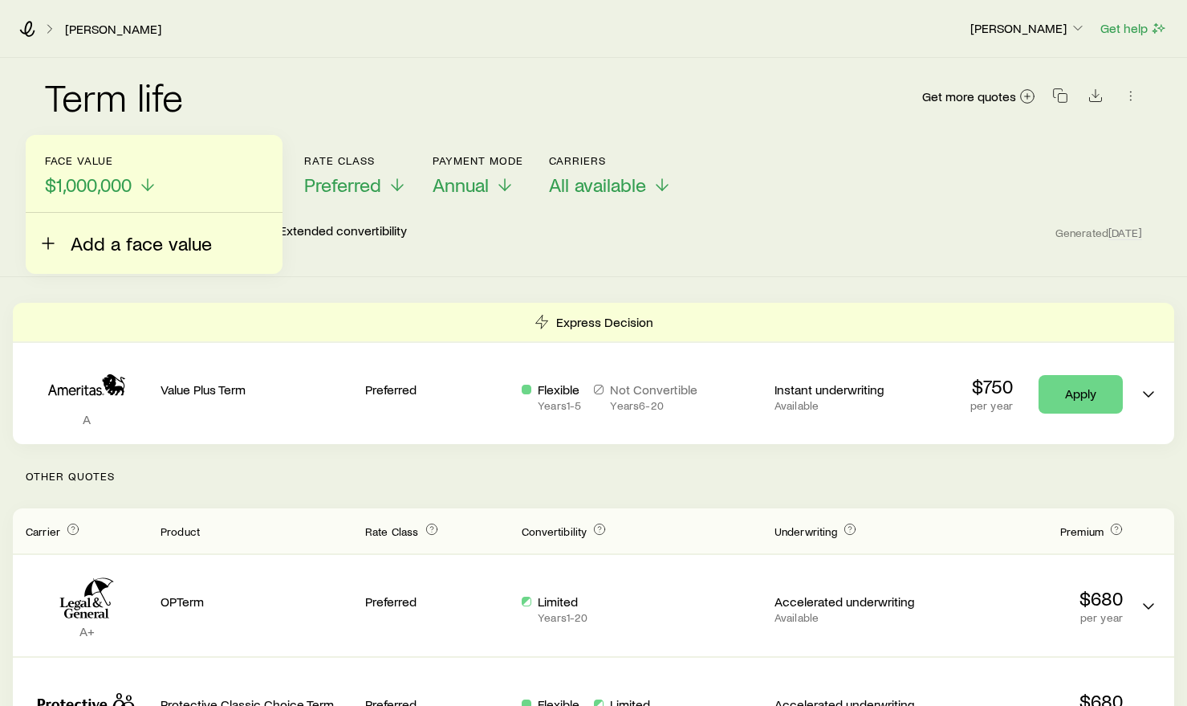
click at [137, 246] on span "Add a face value" at bounding box center [141, 243] width 141 height 22
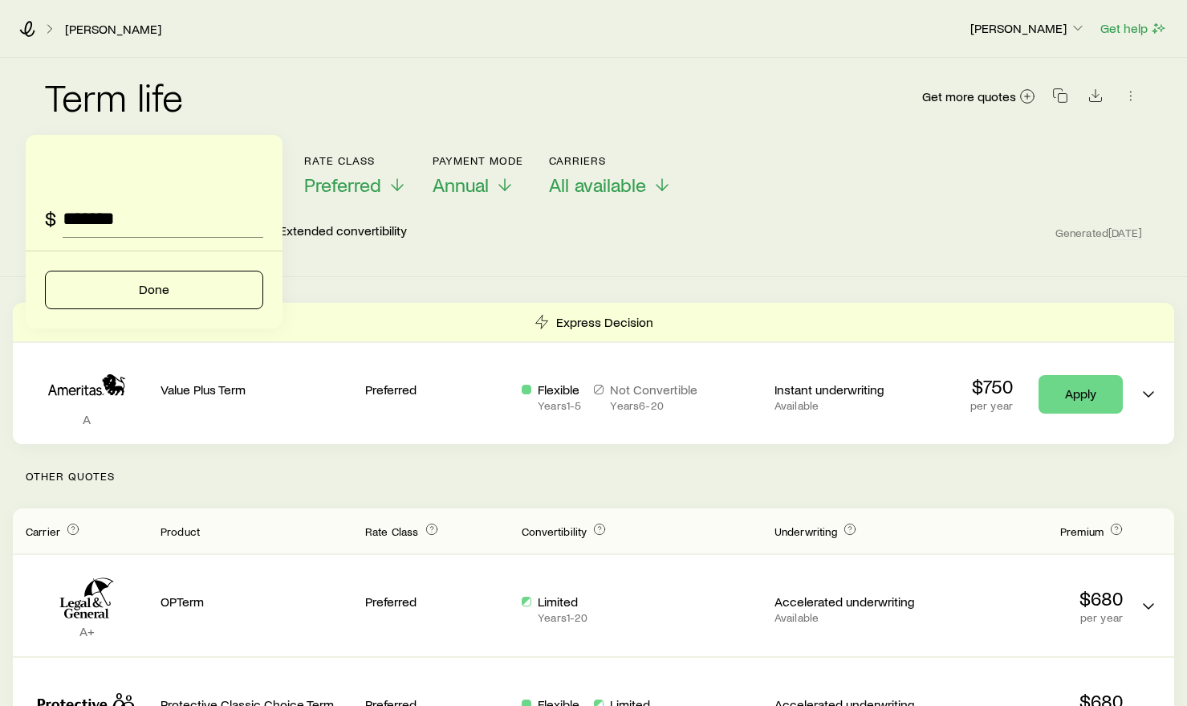
type input "*********"
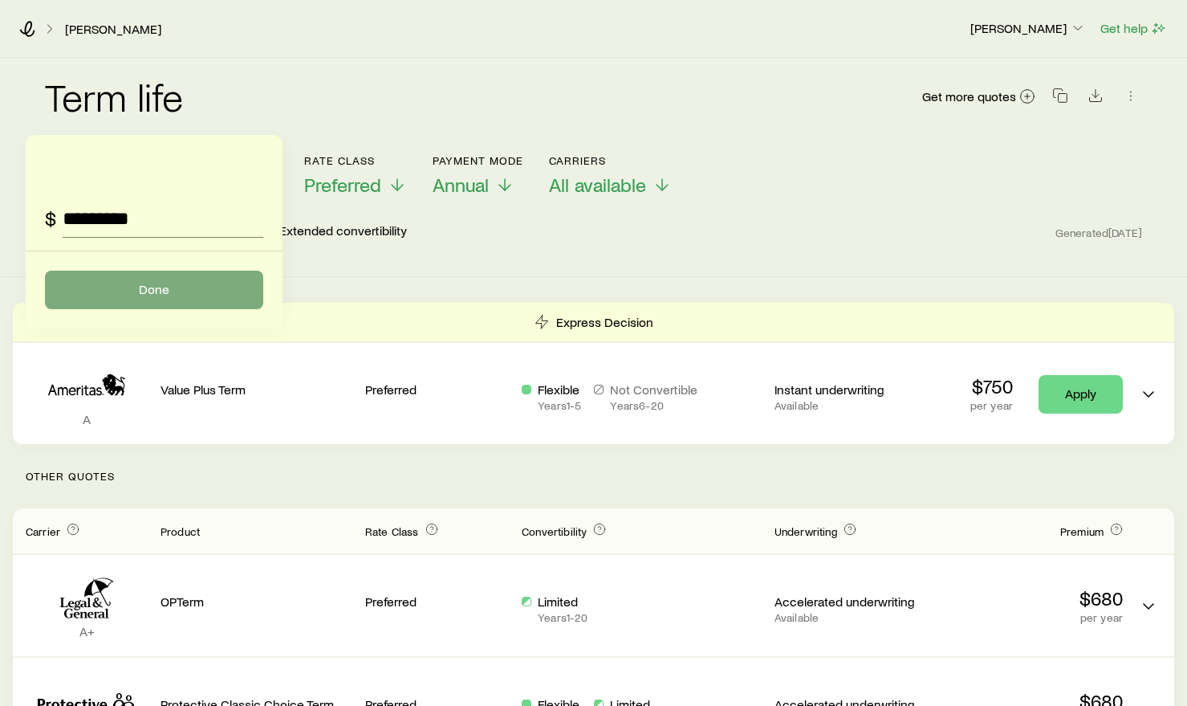
click at [198, 286] on button "Done" at bounding box center [154, 290] width 218 height 39
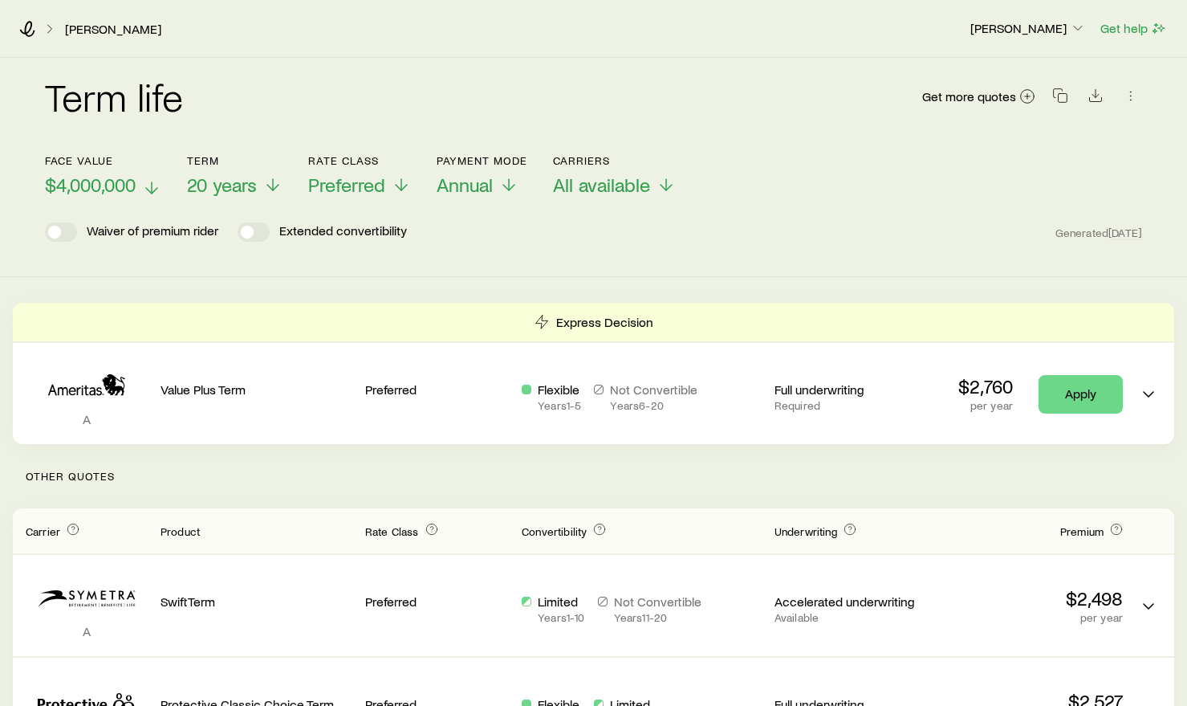
click at [108, 183] on span "$4,000,000" at bounding box center [90, 184] width 91 height 22
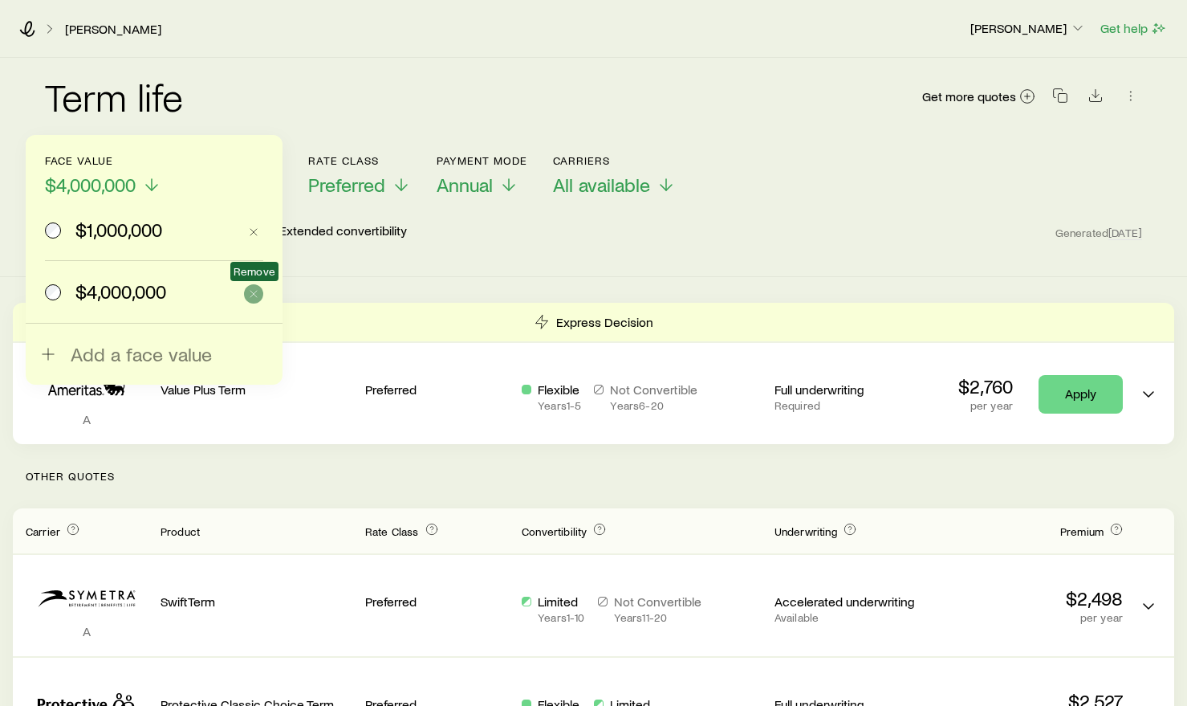
click at [255, 295] on line "button" at bounding box center [253, 294] width 6 height 6
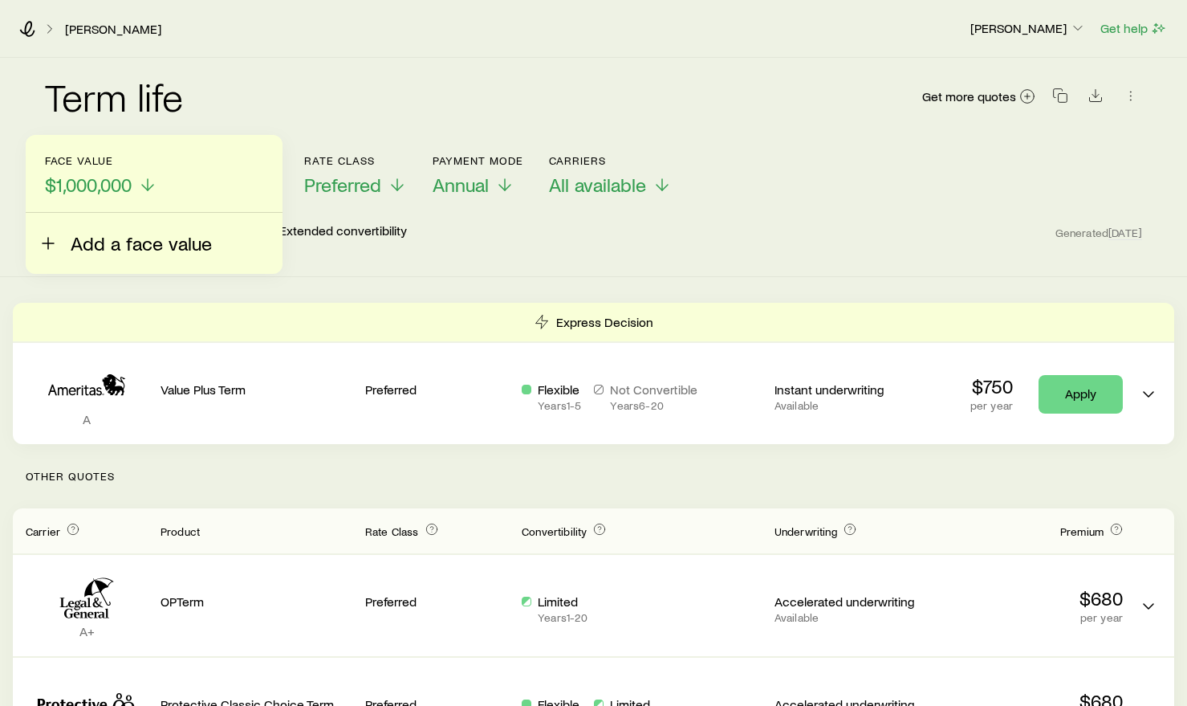
click at [144, 244] on span "Add a face value" at bounding box center [141, 243] width 141 height 22
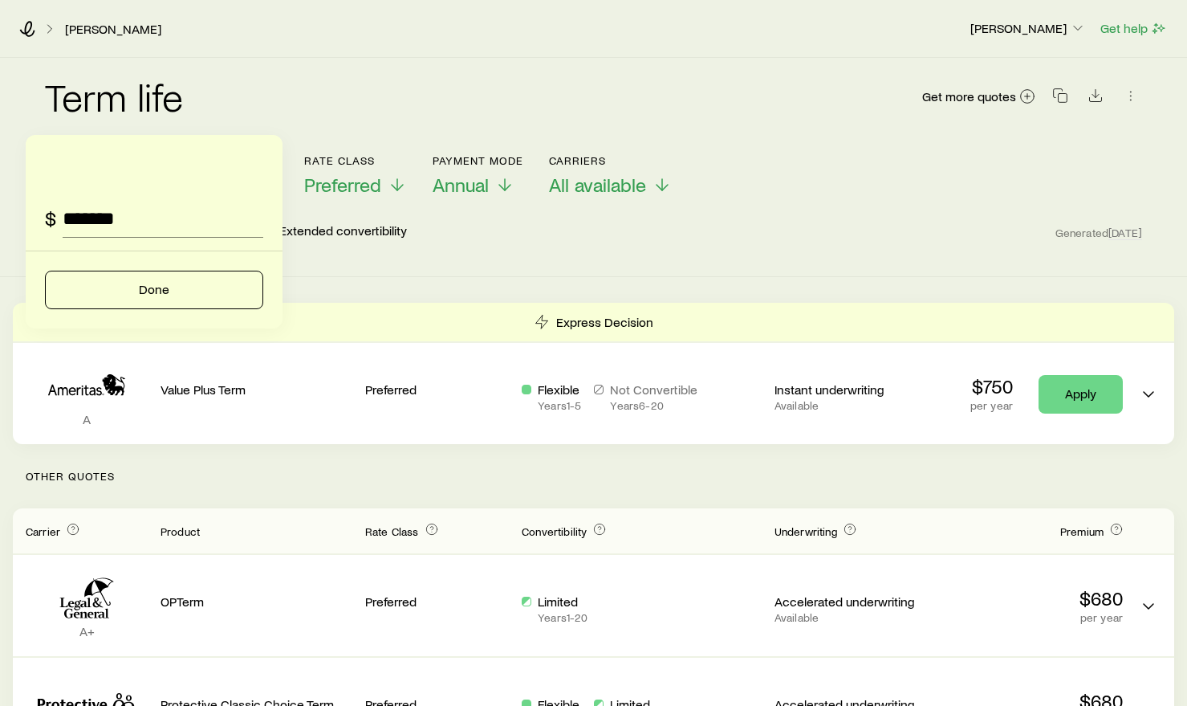
type input "*********"
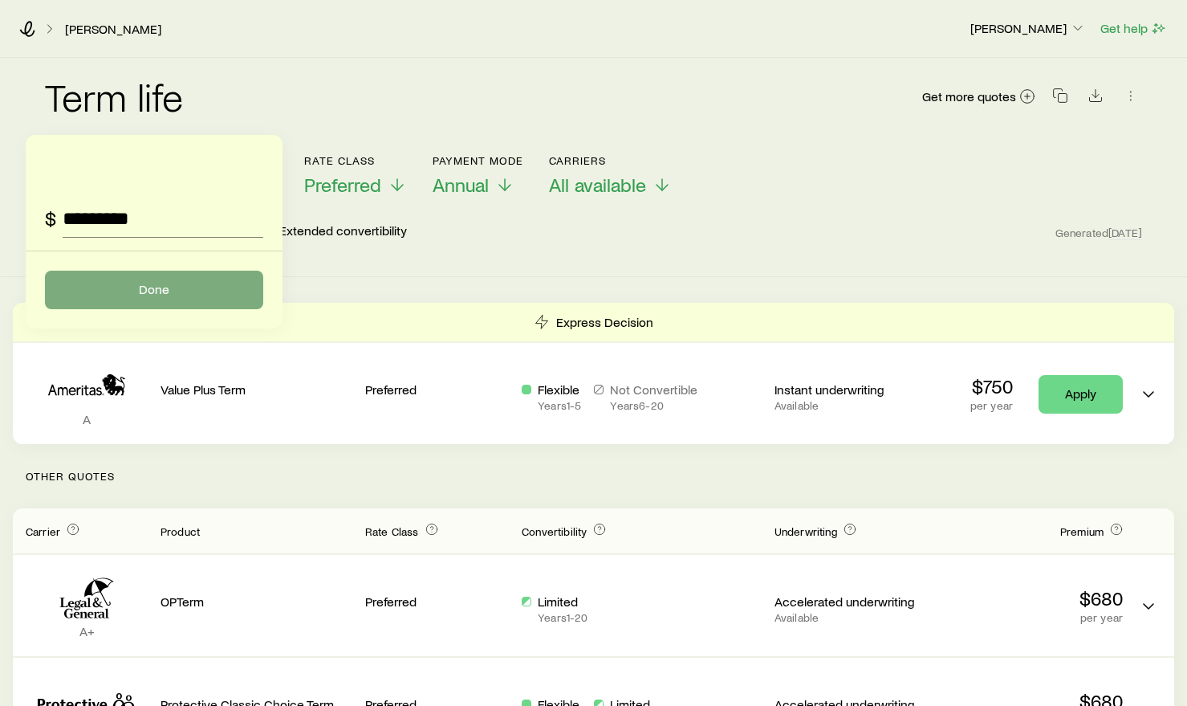
click at [172, 283] on button "Done" at bounding box center [154, 290] width 218 height 39
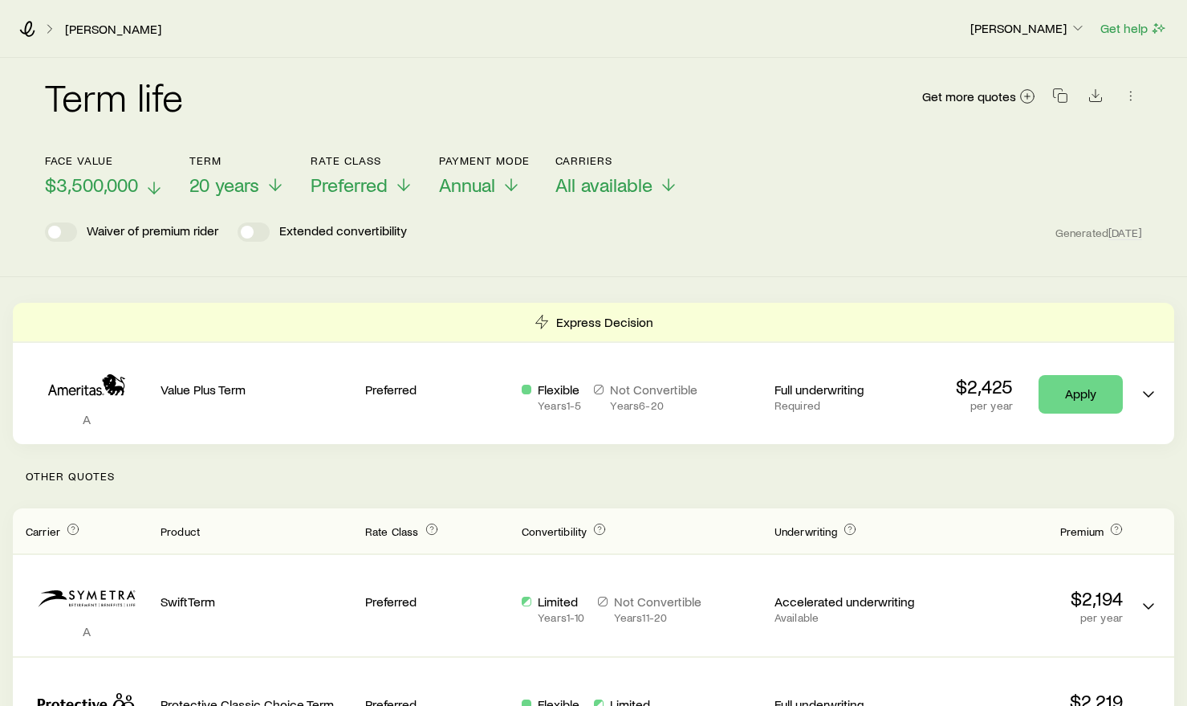
click at [132, 181] on span "$3,500,000" at bounding box center [91, 184] width 93 height 22
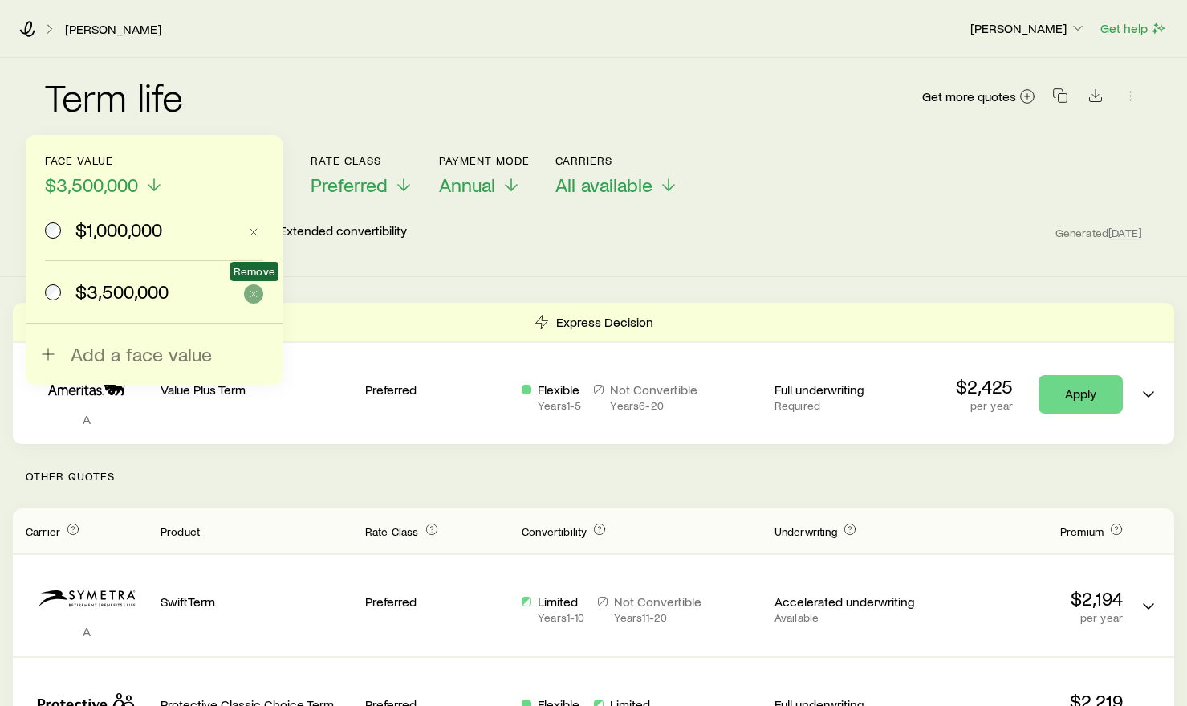
click at [254, 295] on icon "button" at bounding box center [253, 293] width 13 height 13
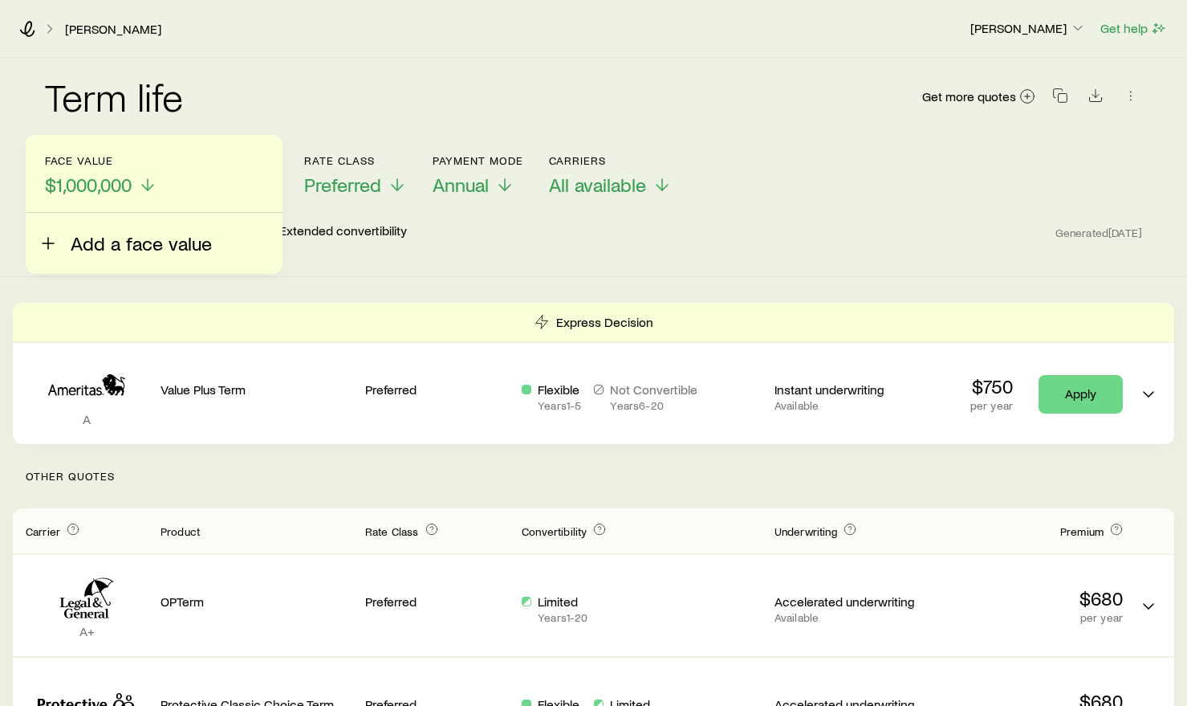
click at [149, 251] on span "Add a face value" at bounding box center [141, 243] width 141 height 22
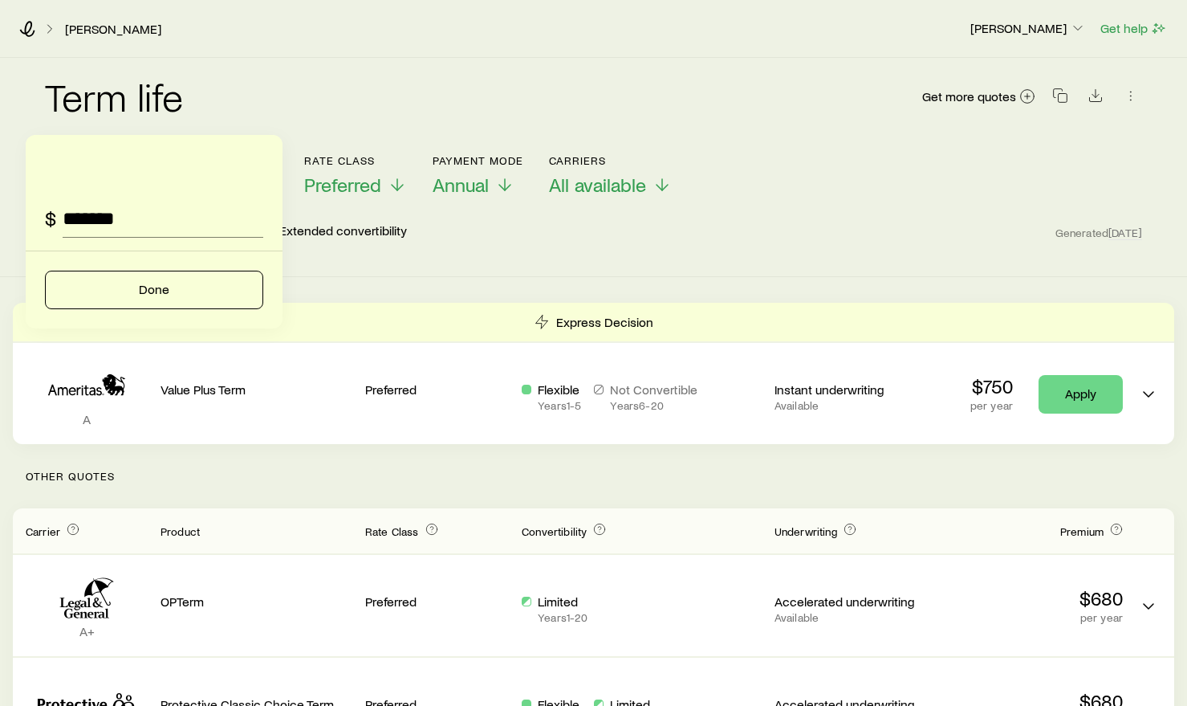
type input "*********"
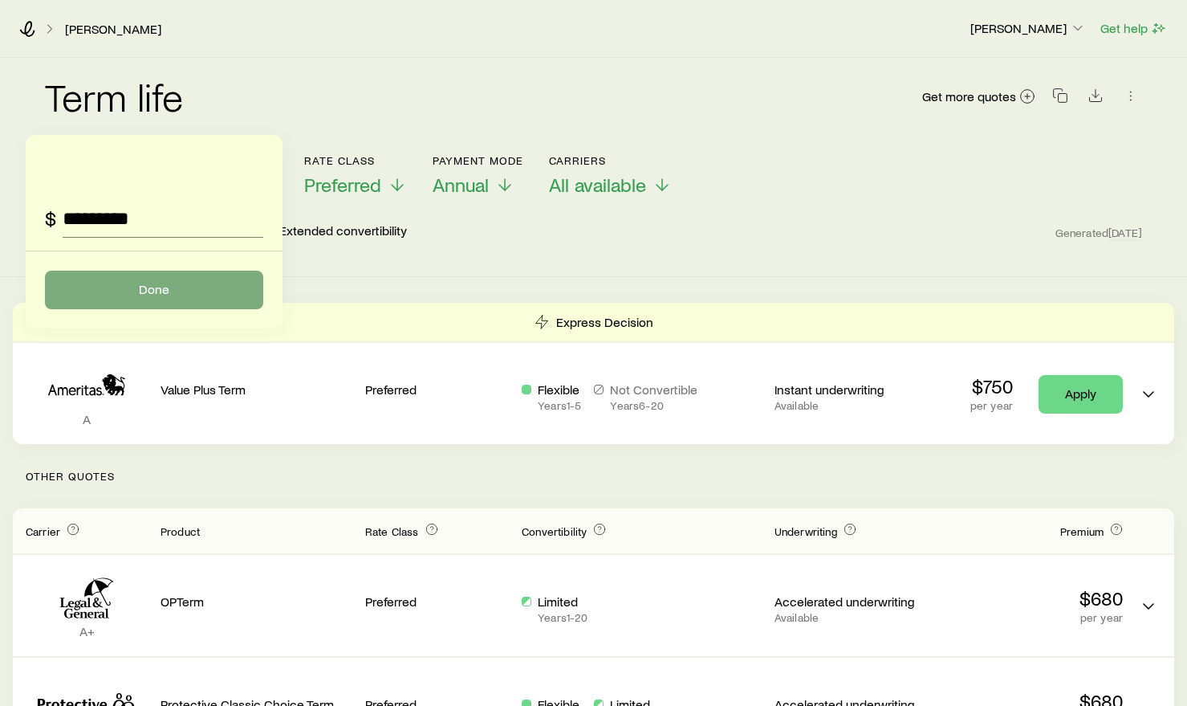
click at [189, 281] on button "Done" at bounding box center [154, 290] width 218 height 39
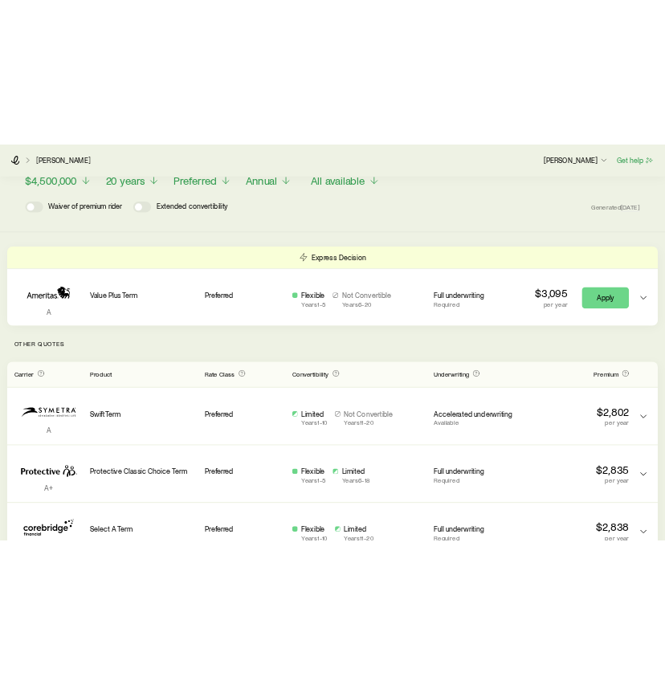
scroll to position [107, 0]
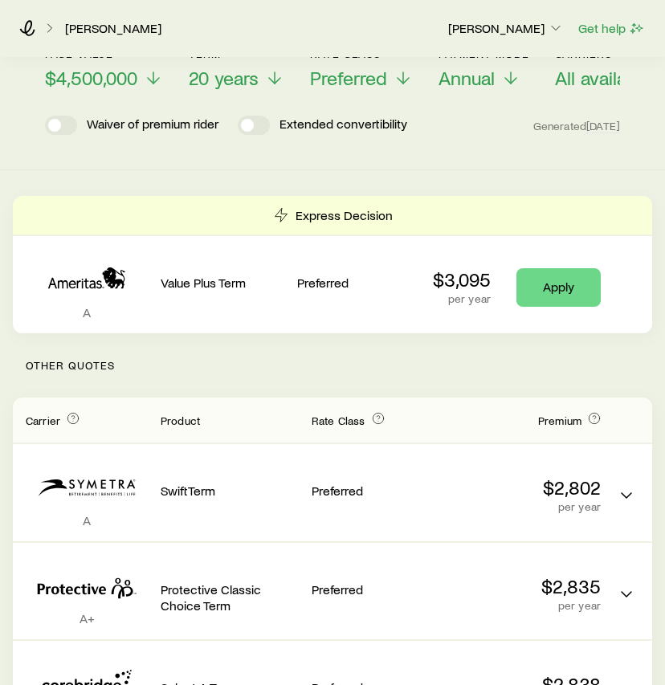
click at [471, 31] on p "[PERSON_NAME]" at bounding box center [506, 28] width 116 height 16
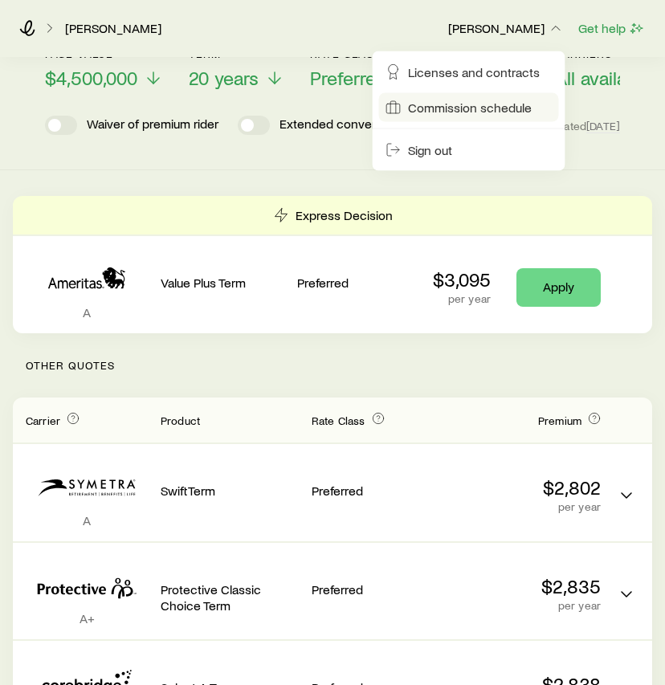
click at [477, 105] on span "Commission schedule" at bounding box center [470, 108] width 124 height 16
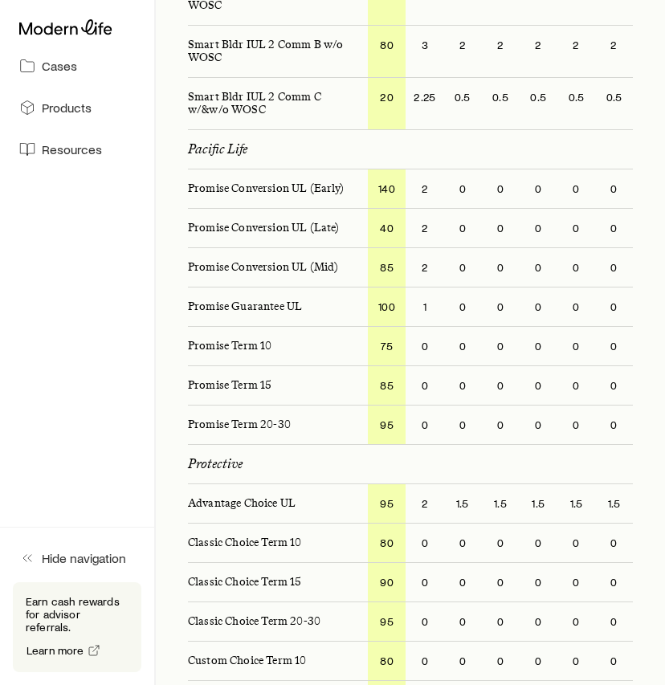
scroll to position [3231, 0]
